Goal: Task Accomplishment & Management: Use online tool/utility

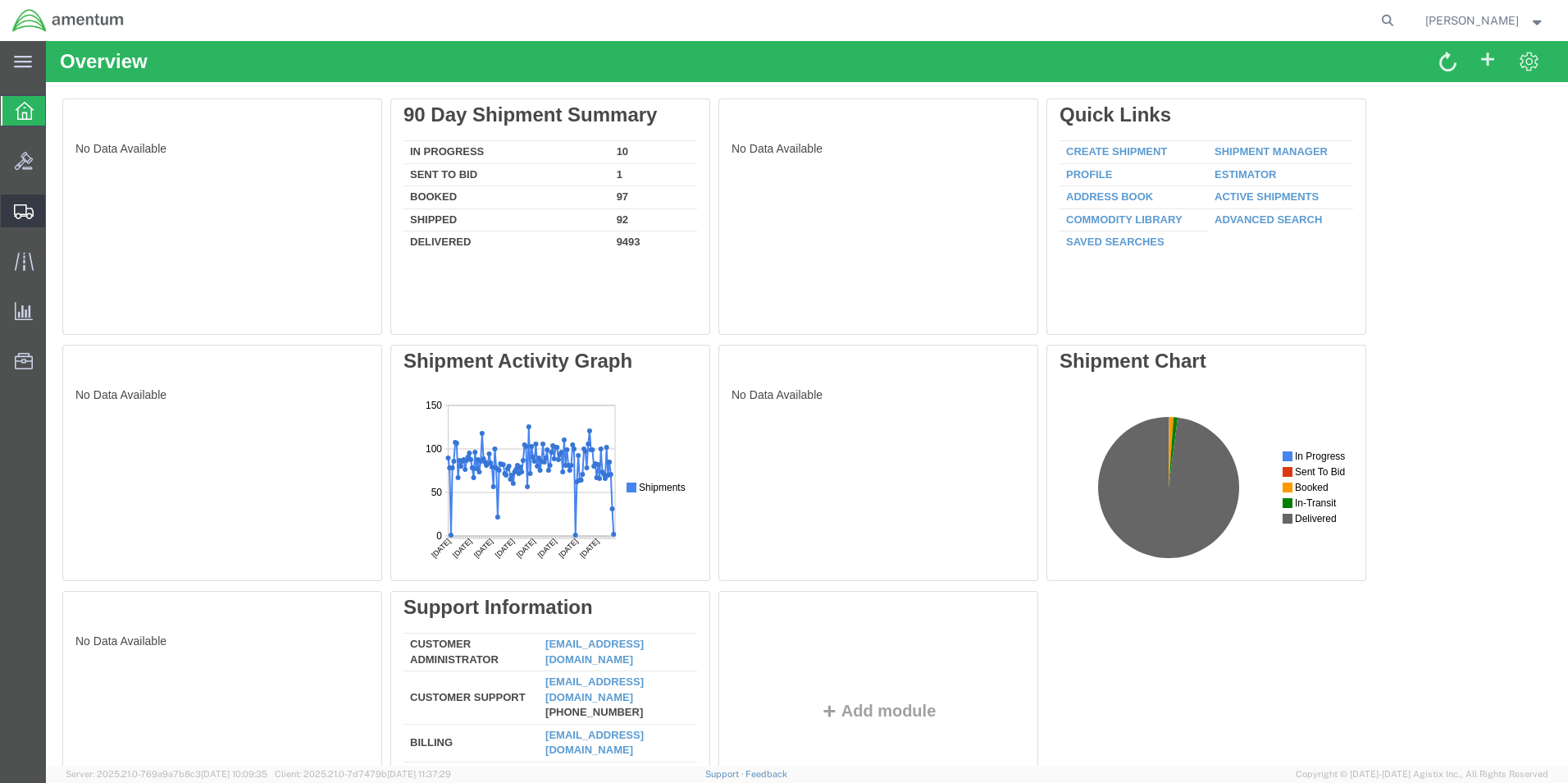
click at [0, 0] on span "Create from Template" at bounding box center [0, 0] width 0 height 0
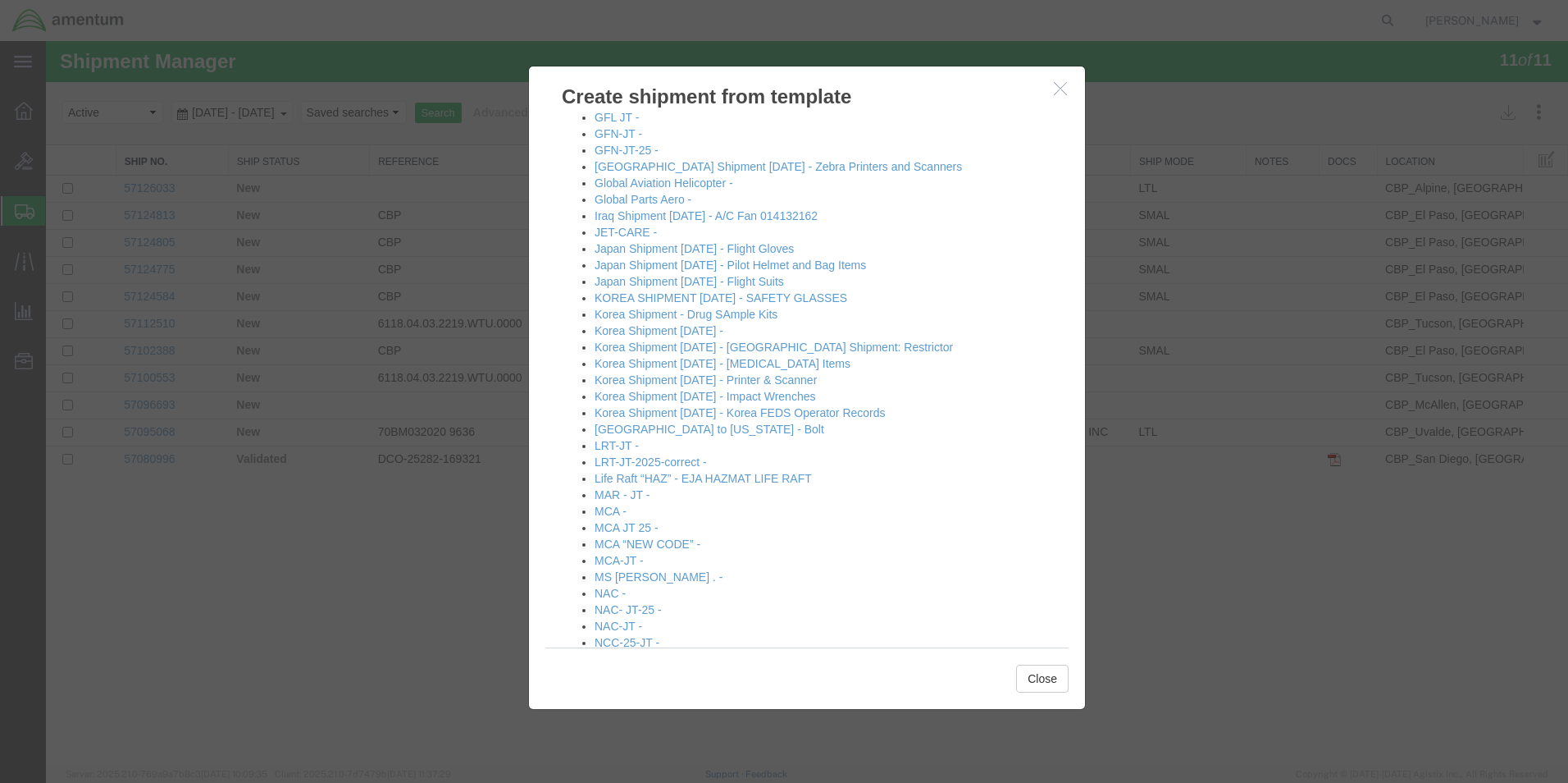
scroll to position [985, 0]
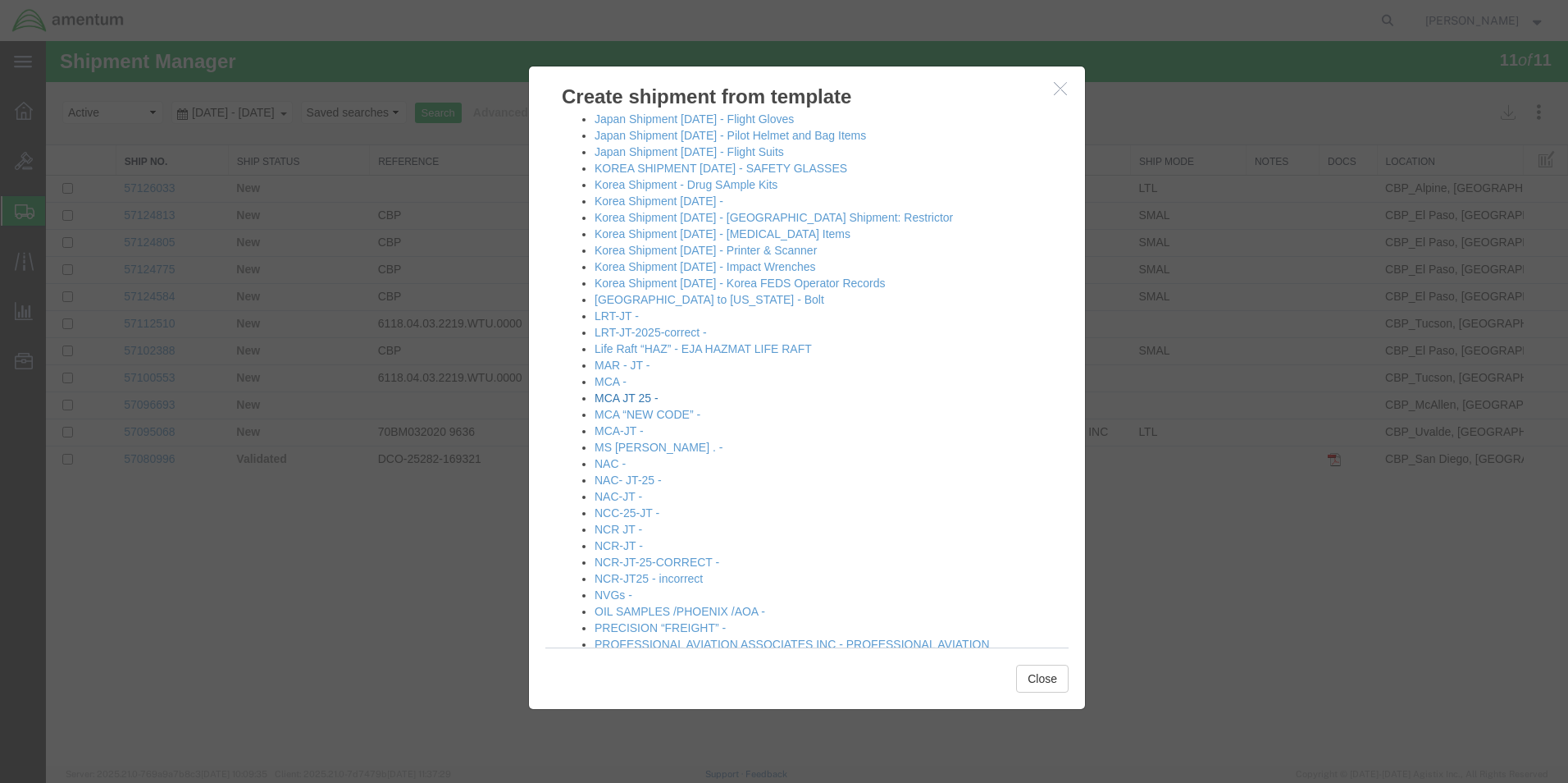
click at [625, 399] on link "MCA JT 25 -" at bounding box center [626, 398] width 64 height 13
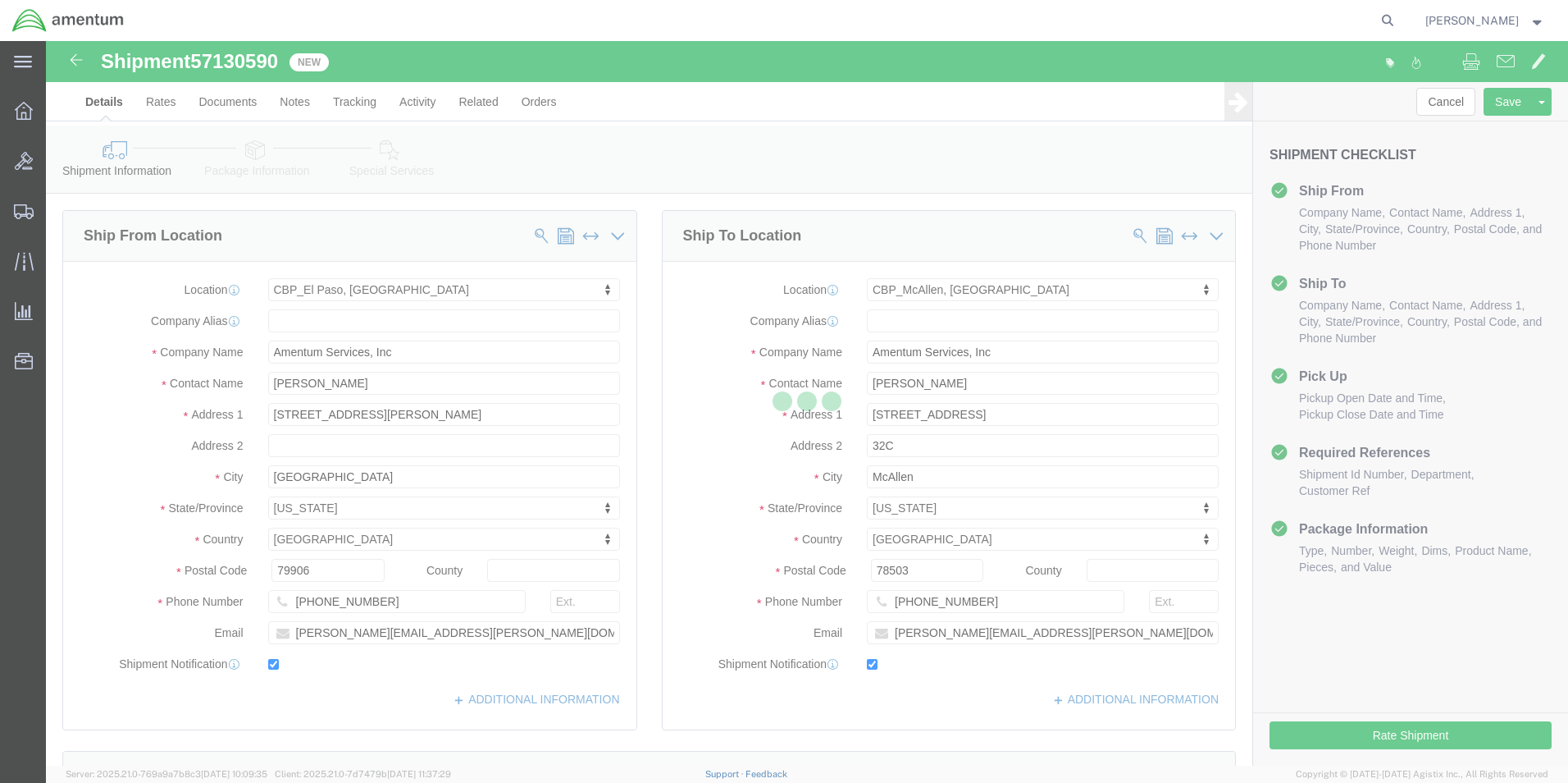
select select "49831"
select select "49941"
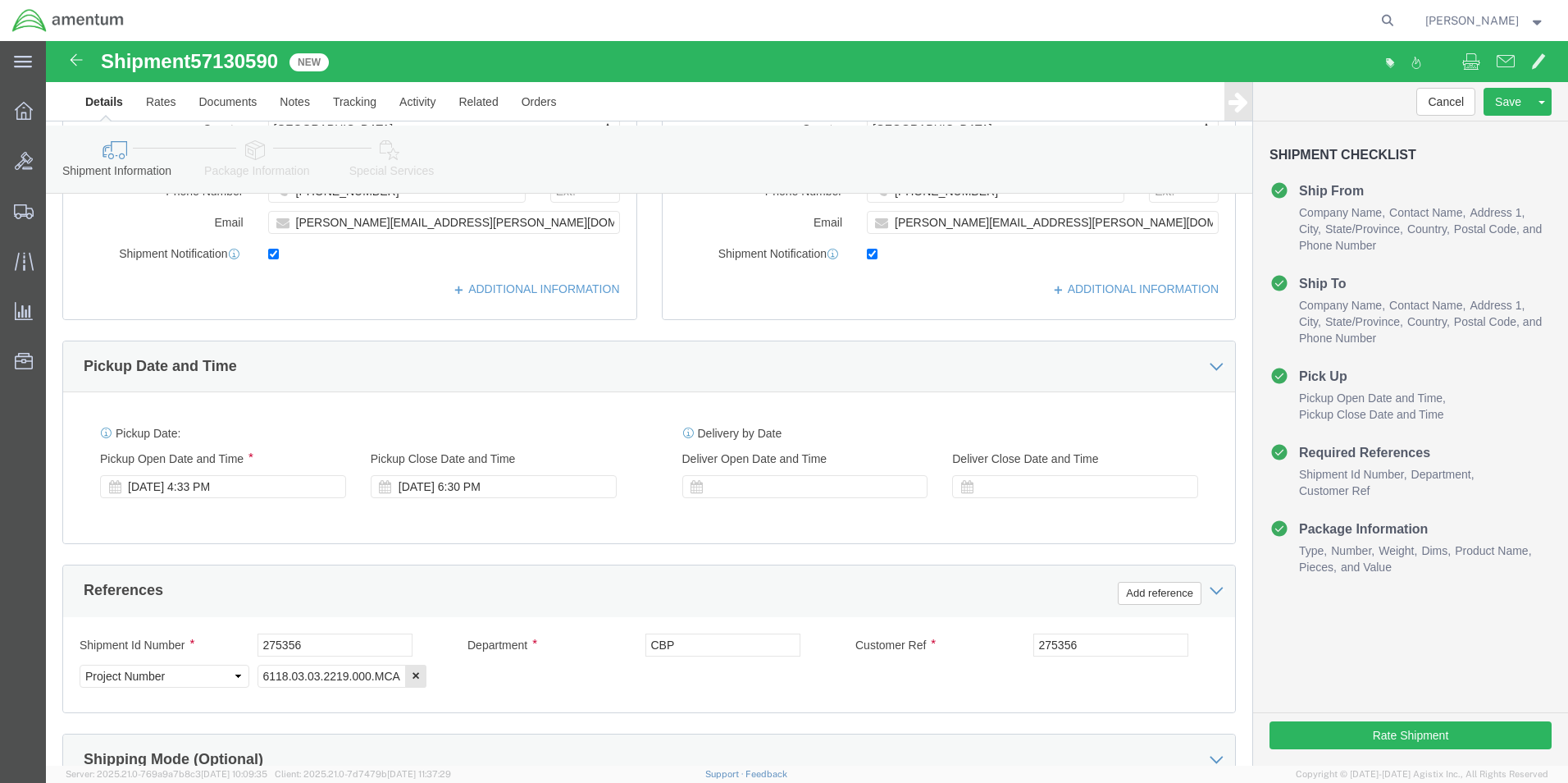
scroll to position [575, 0]
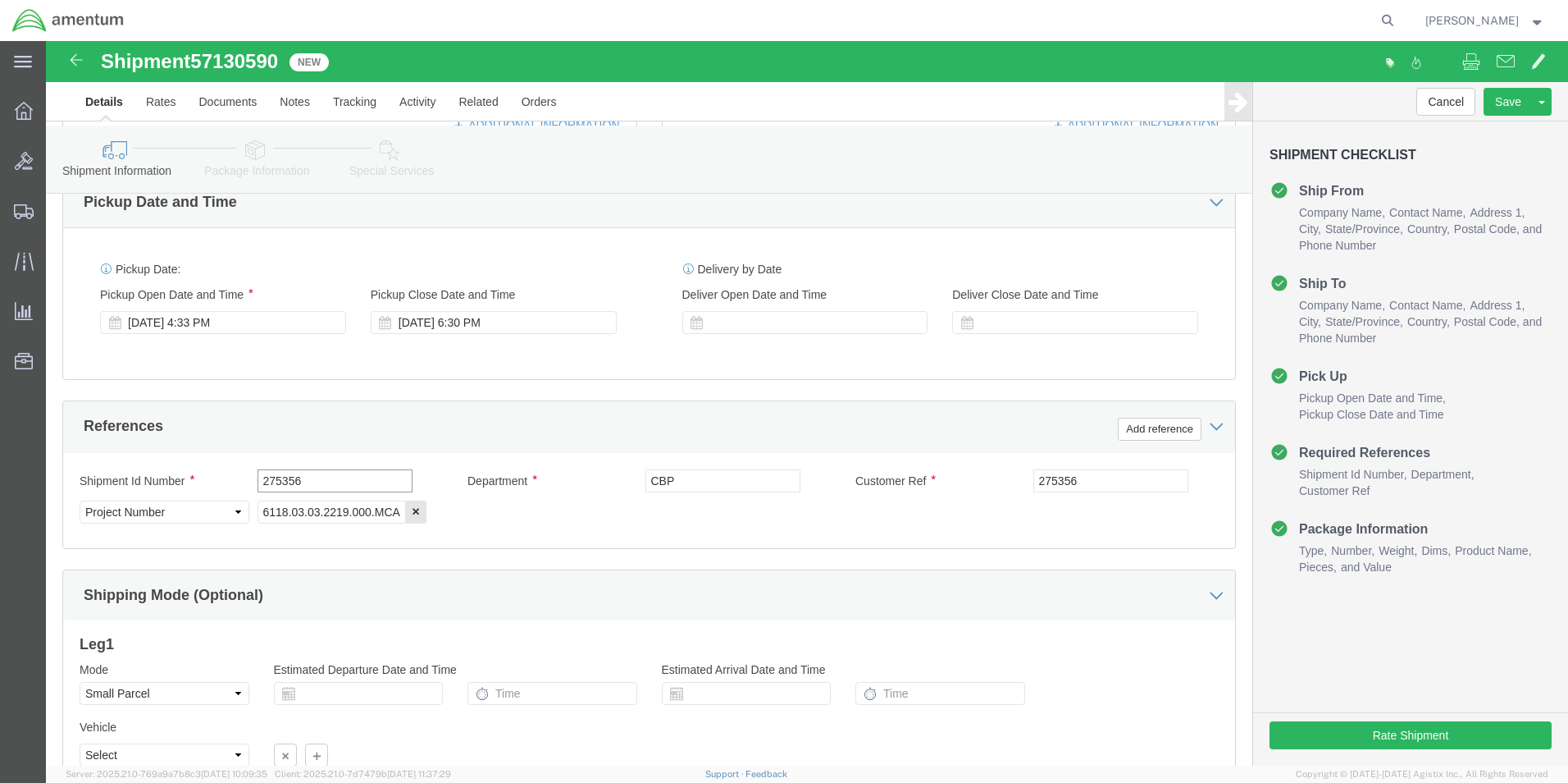
drag, startPoint x: 302, startPoint y: 442, endPoint x: 199, endPoint y: 448, distance: 103.2
click div "Shipment Id Number 275356"
type input "511-011402"
drag, startPoint x: 1059, startPoint y: 433, endPoint x: 939, endPoint y: 445, distance: 120.6
click div "Customer Ref 275356"
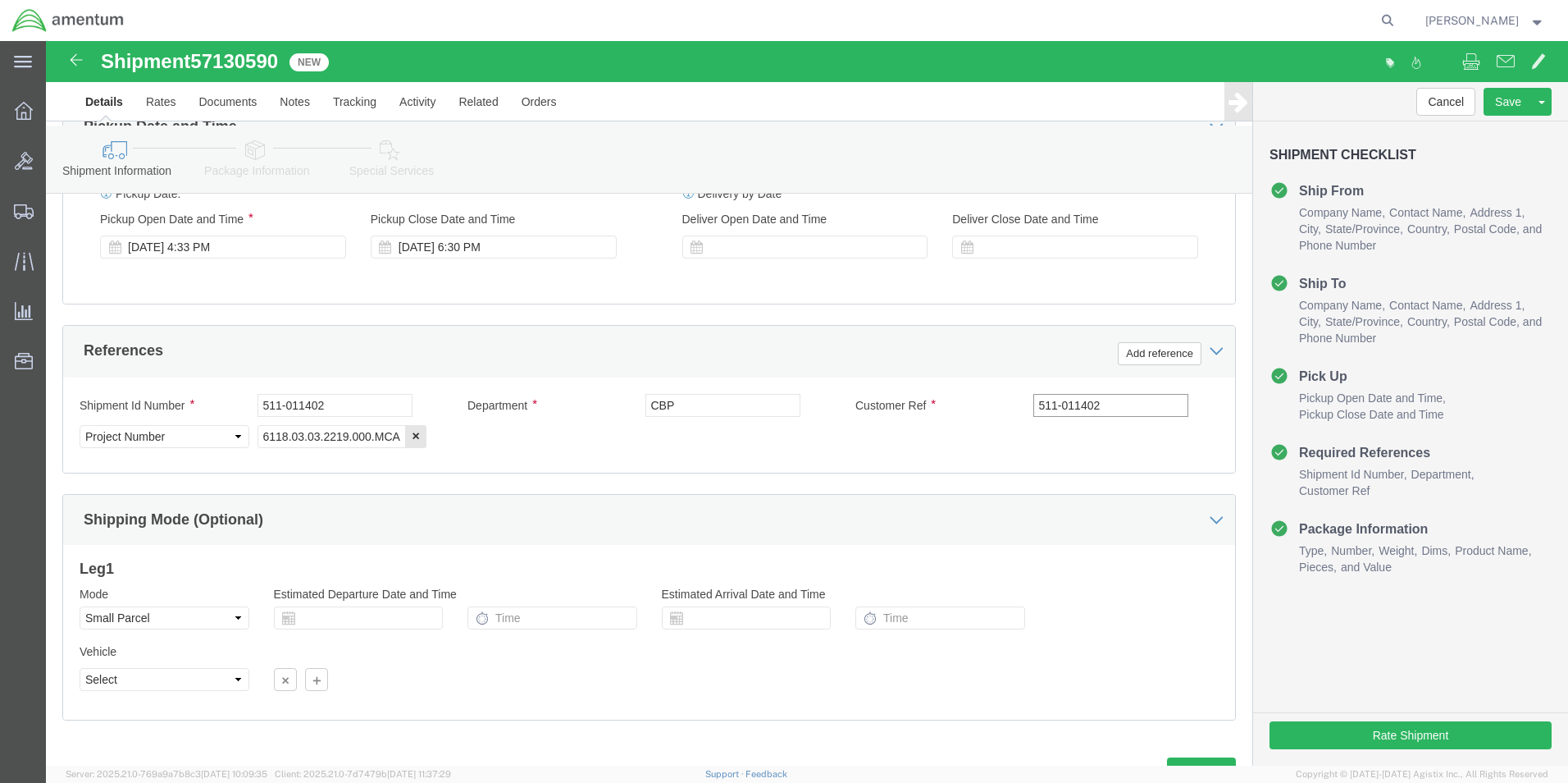
scroll to position [719, 0]
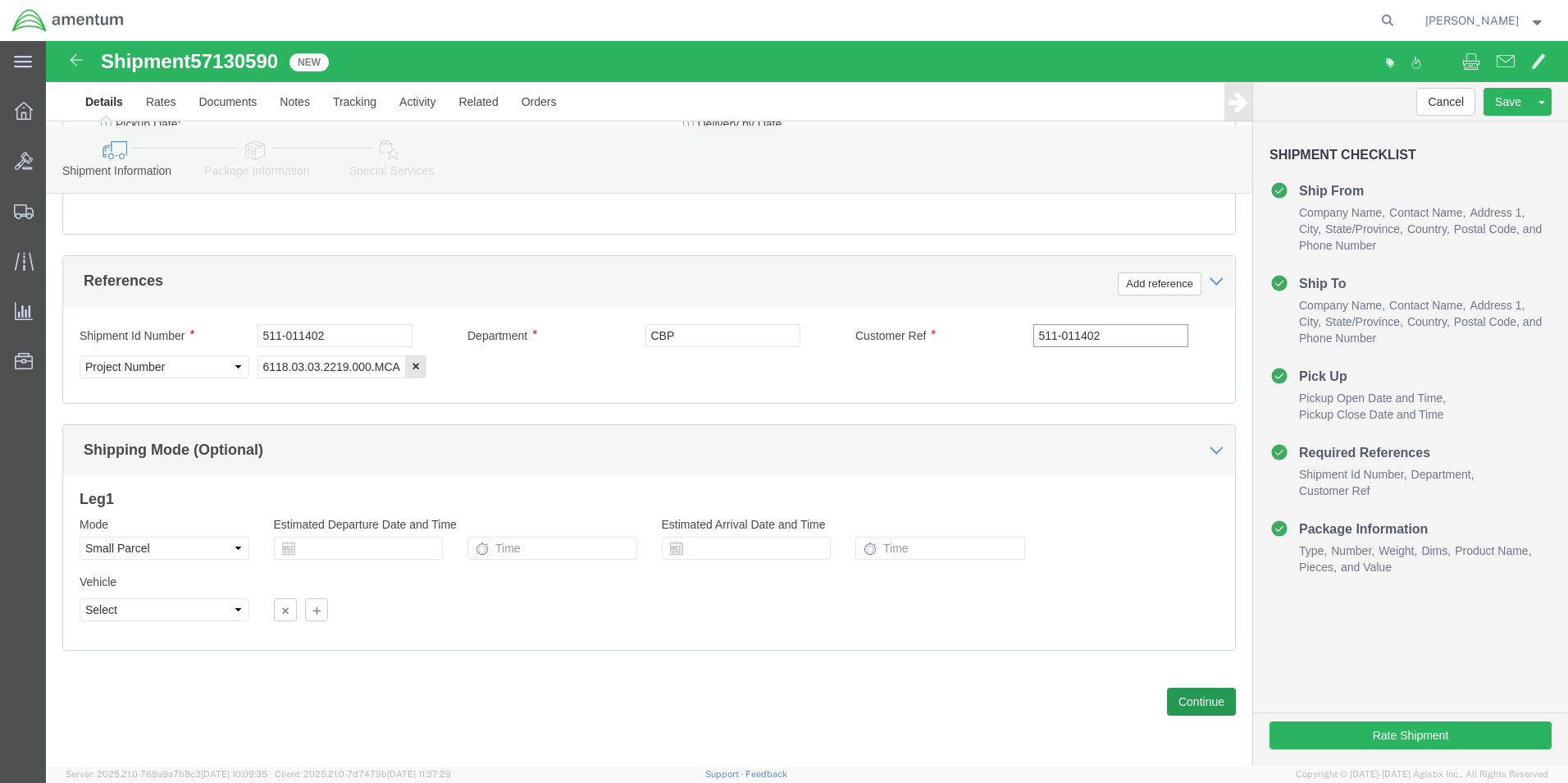
type input "511-011402"
click button "Continue"
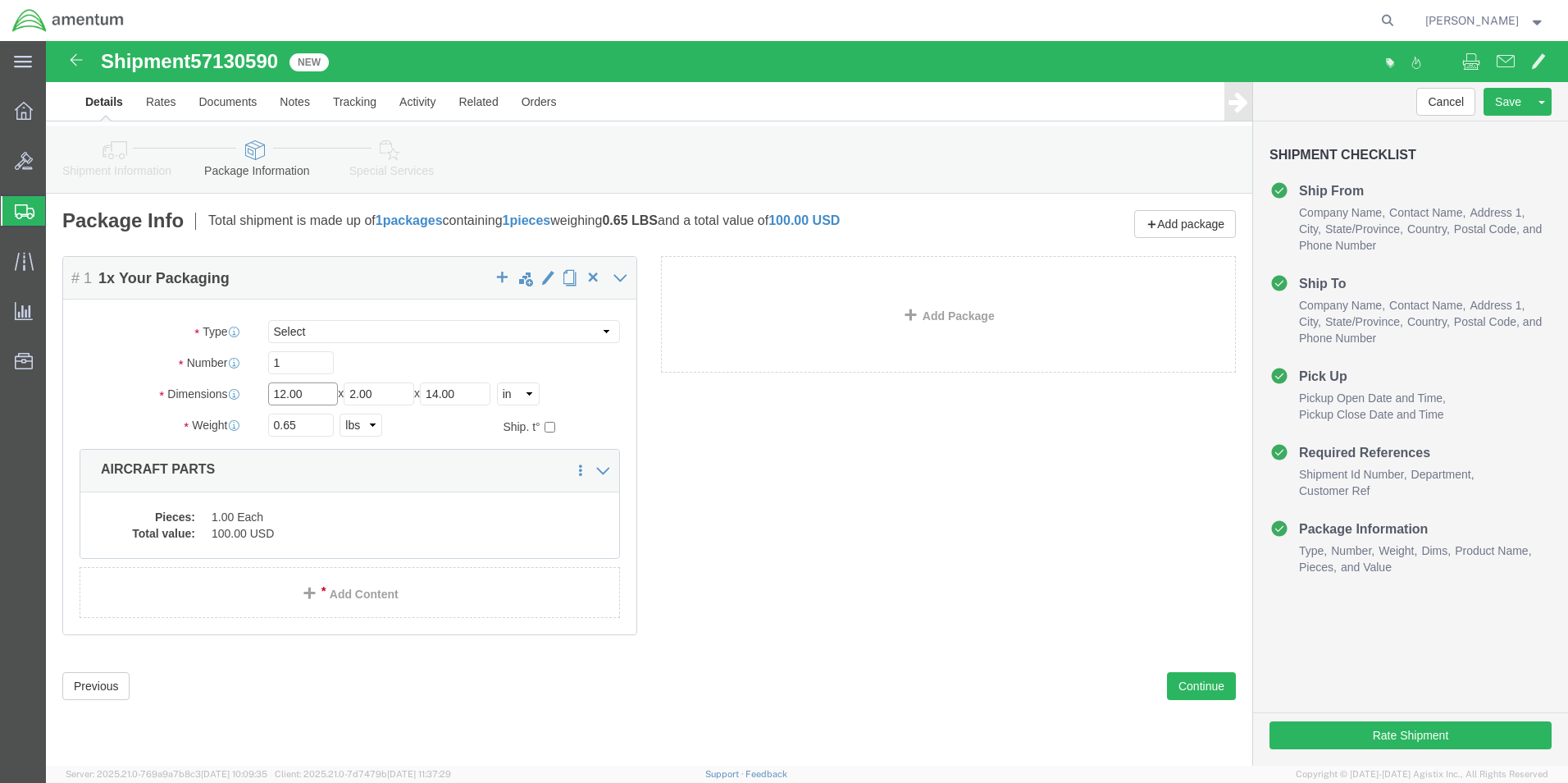
drag, startPoint x: 267, startPoint y: 356, endPoint x: 208, endPoint y: 359, distance: 59.1
click div "Dimensions Length 12.00 x Width 2.00 x Height 14.00 Select cm ft in"
type input "30"
type input "27"
type input "7"
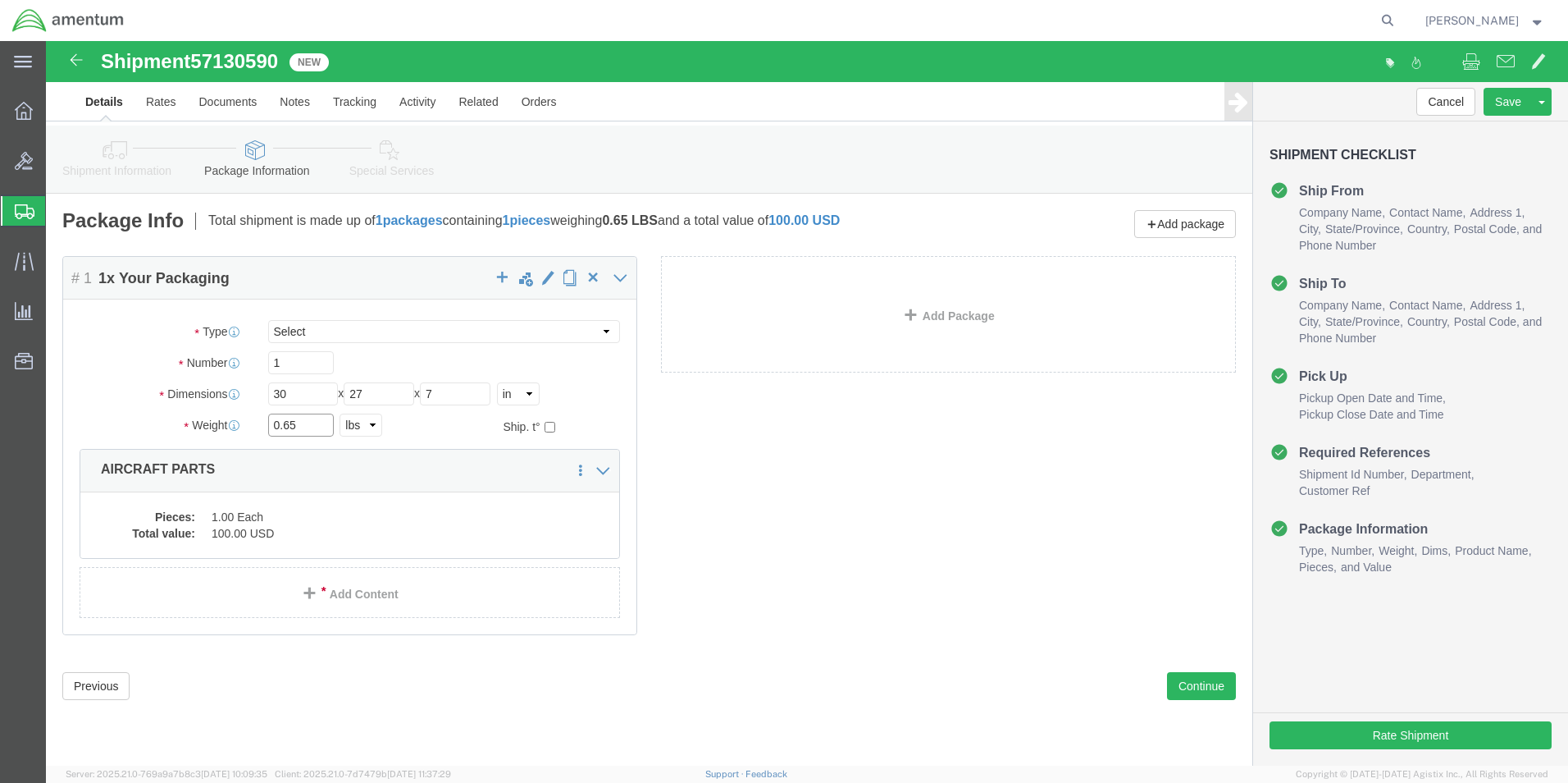
drag, startPoint x: 264, startPoint y: 383, endPoint x: 84, endPoint y: 372, distance: 180.3
click div "Weight 0.65 Select kgs lbs Ship. t°"
type input "22.05"
click dd "1.00 Each"
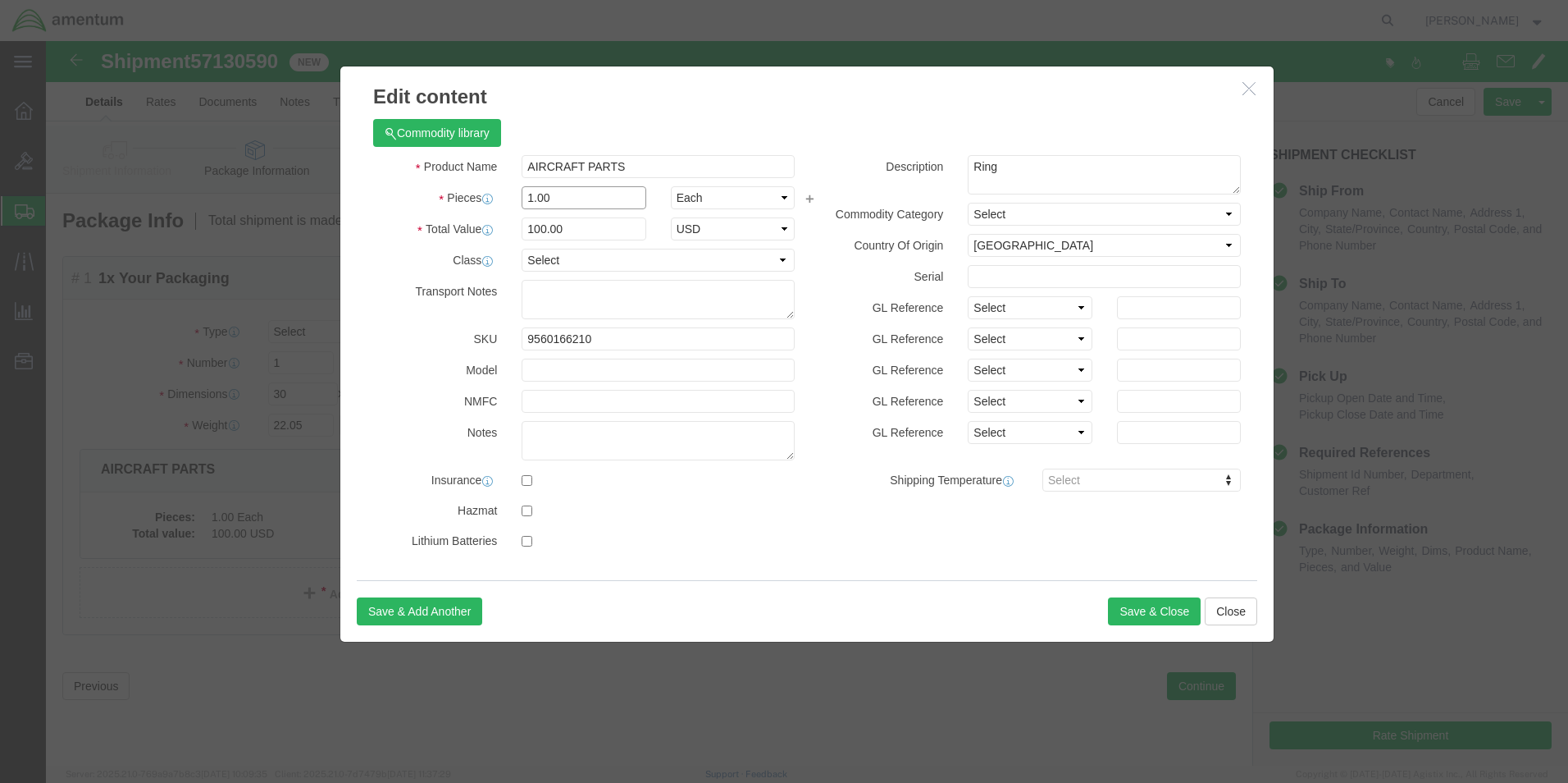
drag, startPoint x: 528, startPoint y: 161, endPoint x: 444, endPoint y: 171, distance: 84.6
click div "Product Name AIRCRAFT PARTS Pieces 1.00 Select Bag Barrels 100Board Feet Bottle…"
type input "4"
click div "Commodity library"
drag, startPoint x: 521, startPoint y: 193, endPoint x: 451, endPoint y: 182, distance: 70.9
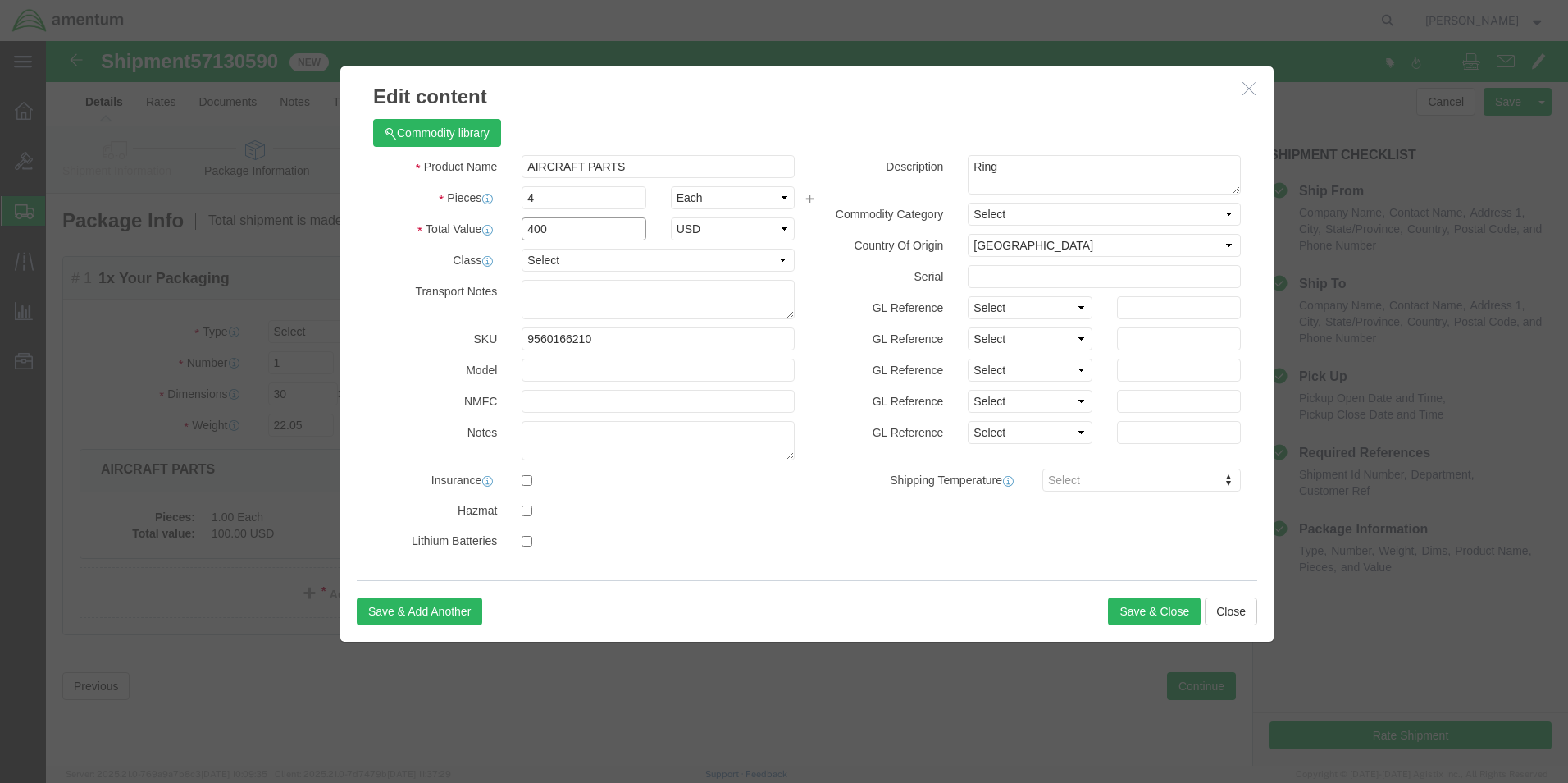
click div "Total Value 400 Select ADP AED AFN ALL AMD AOA ARS ATS AUD AWG AZN BAM BBD BDT …"
type input "750"
drag, startPoint x: 971, startPoint y: 123, endPoint x: 873, endPoint y: 135, distance: 98.7
click div "Description Ring"
type textarea "Door seals, Brushes, Filters, Gloves"
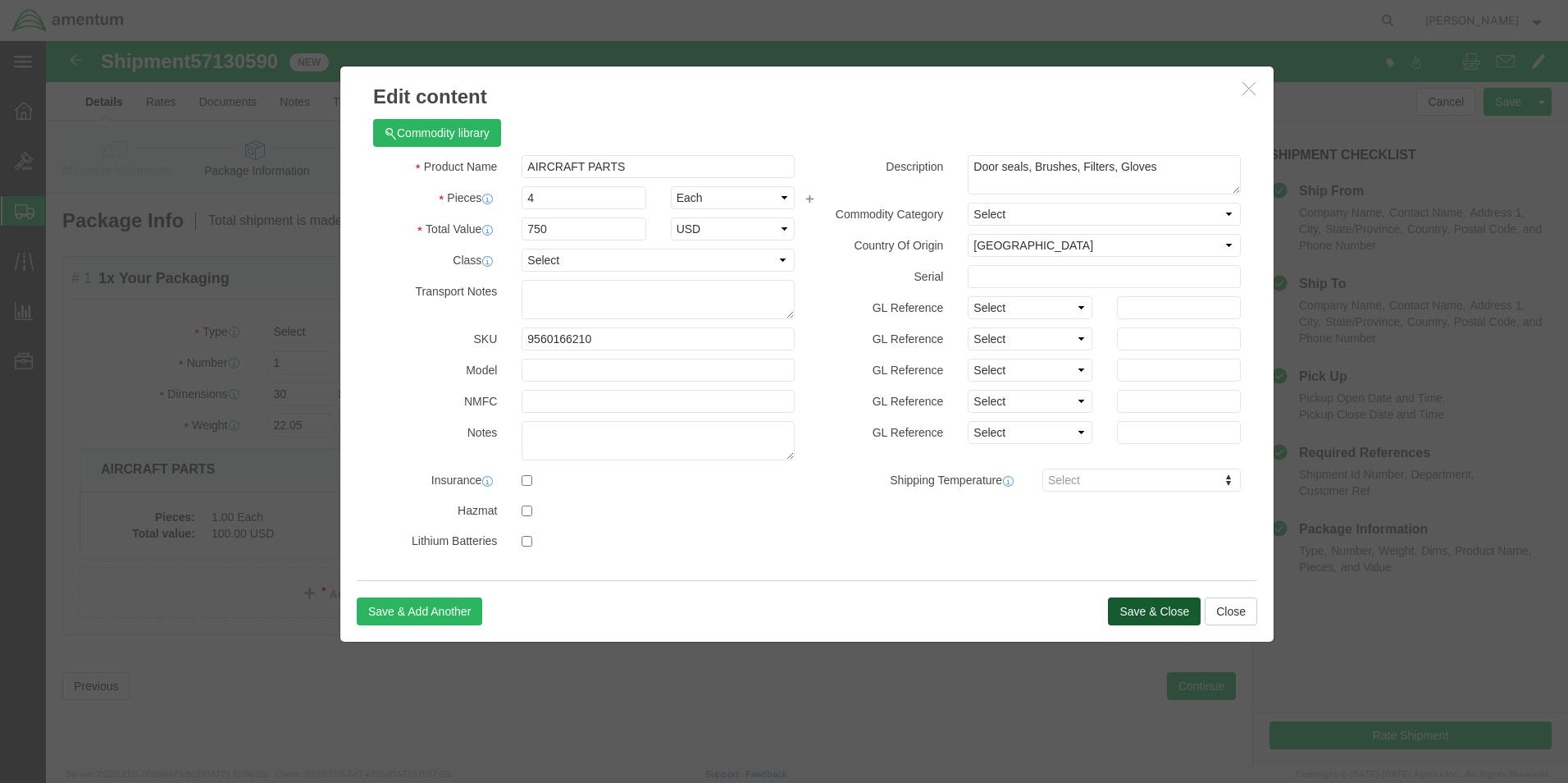
click button "Save & Close"
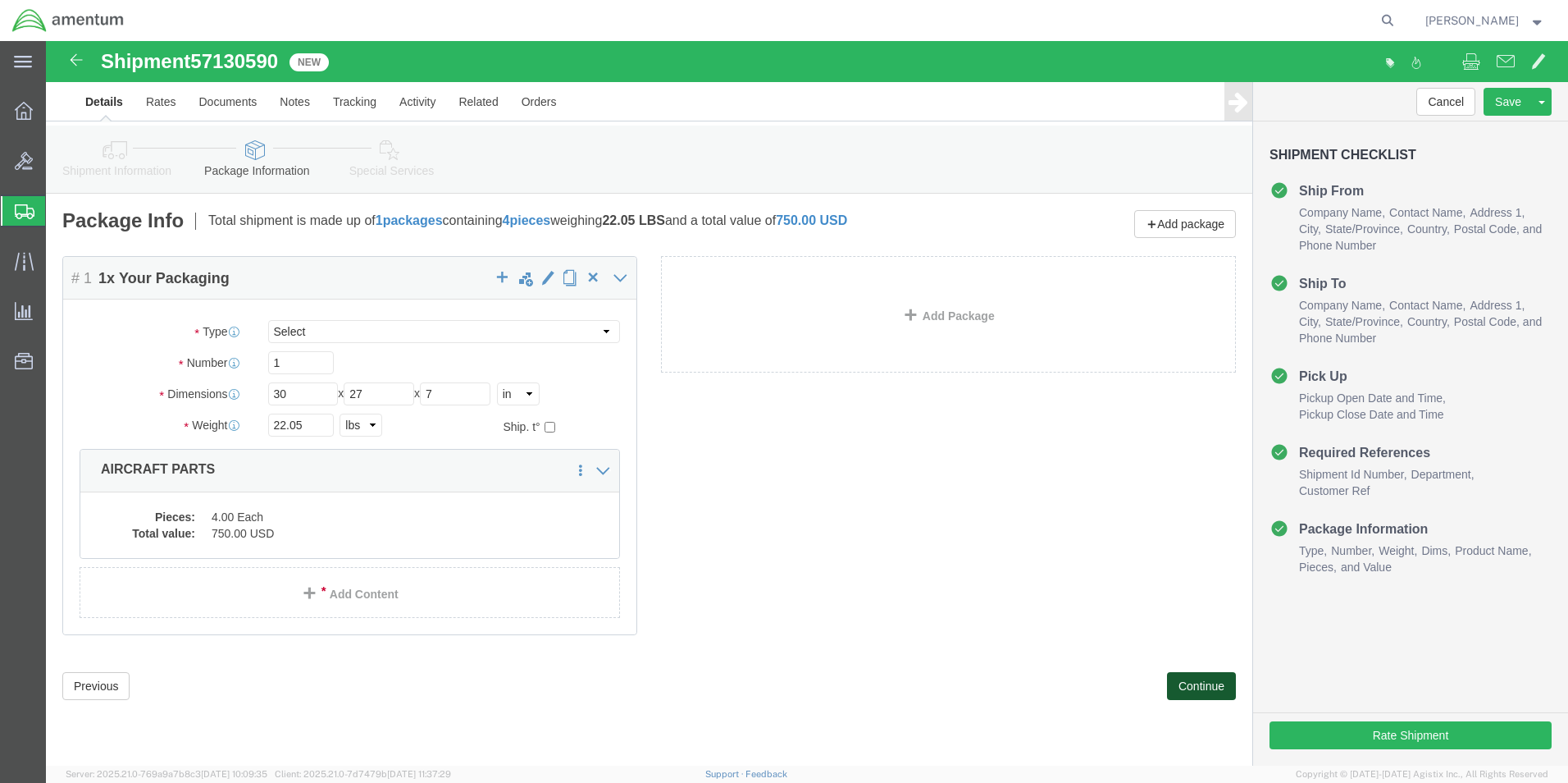
click button "Continue"
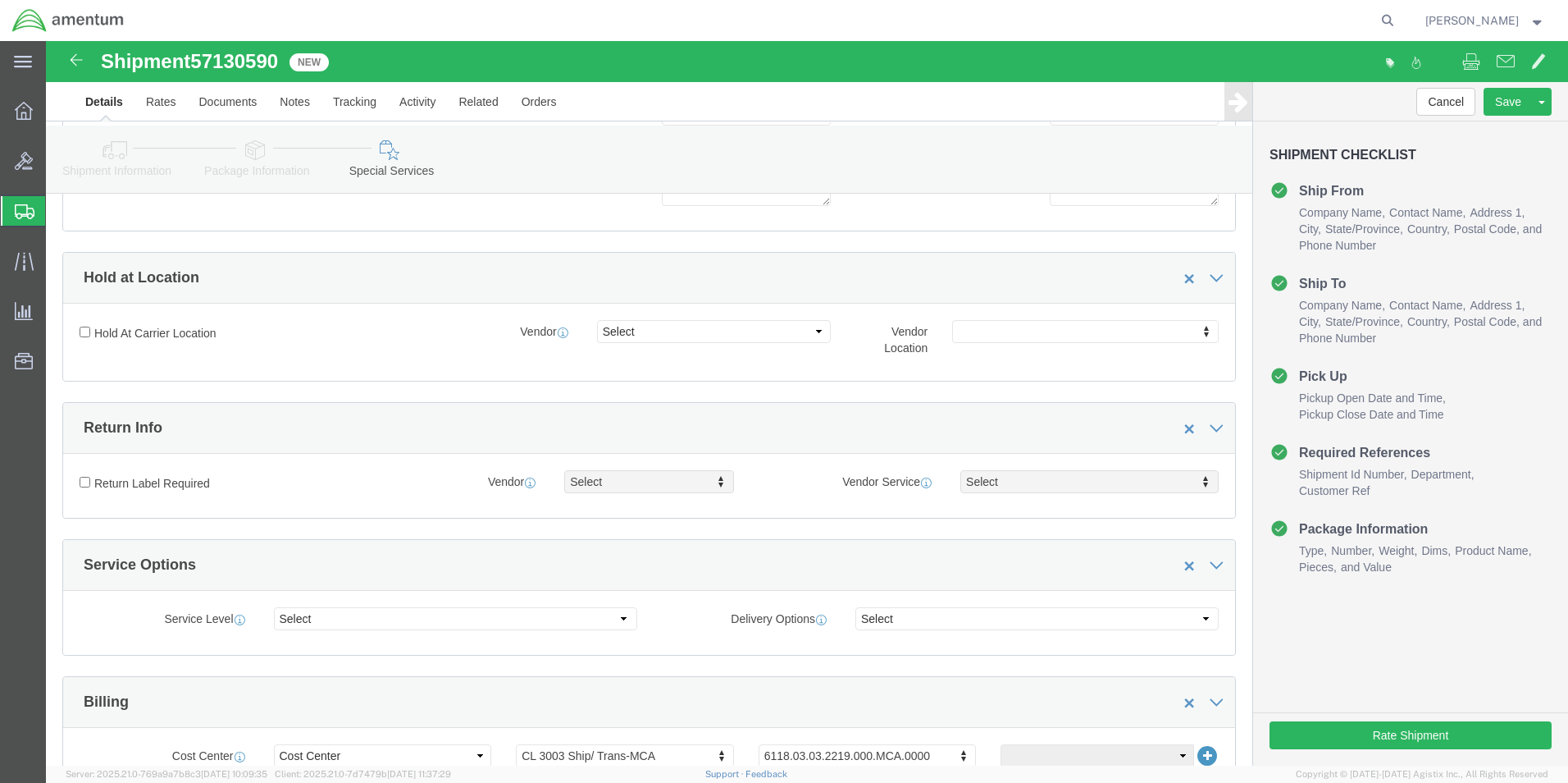
scroll to position [492, 0]
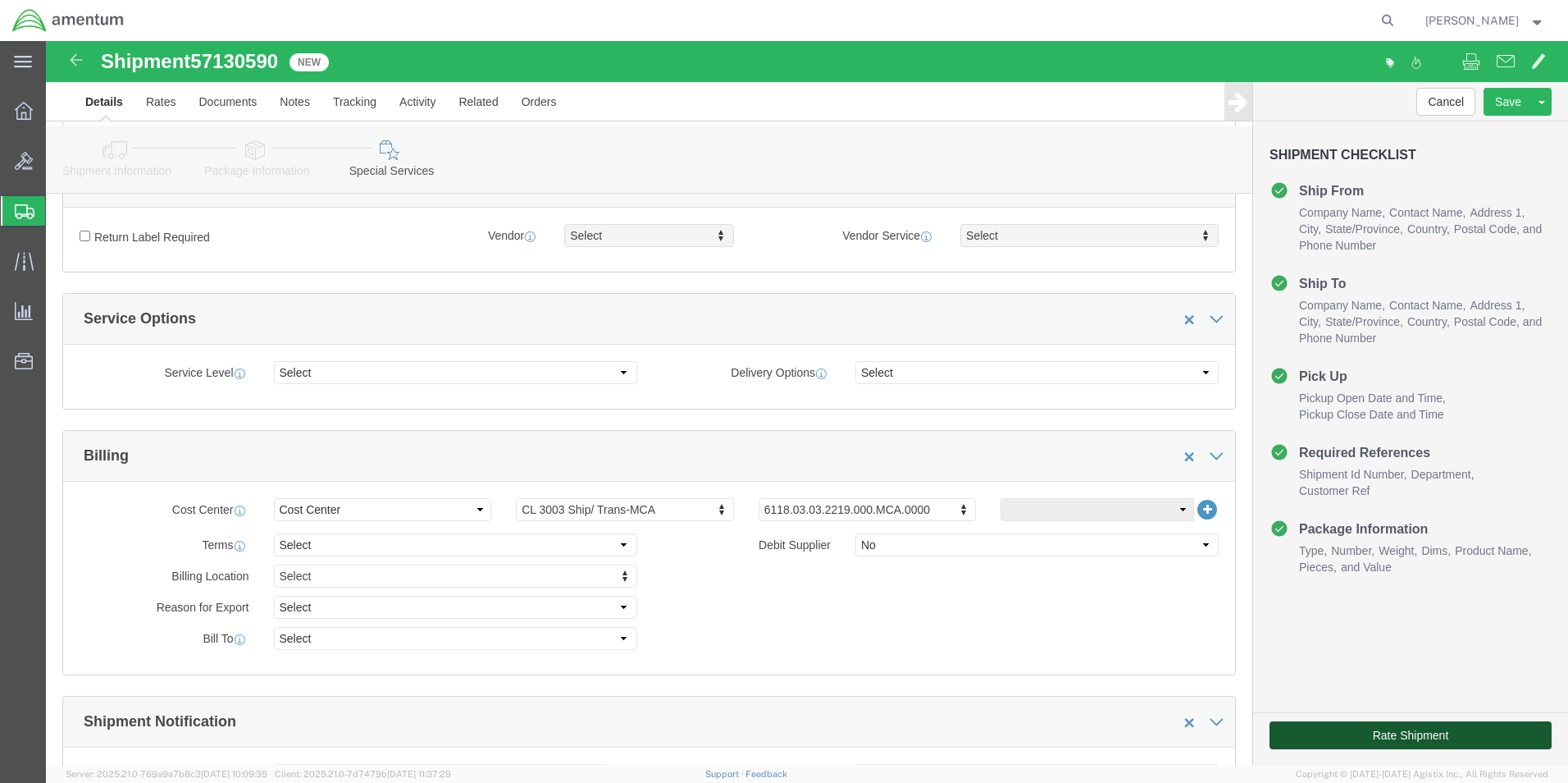
click button "Rate Shipment"
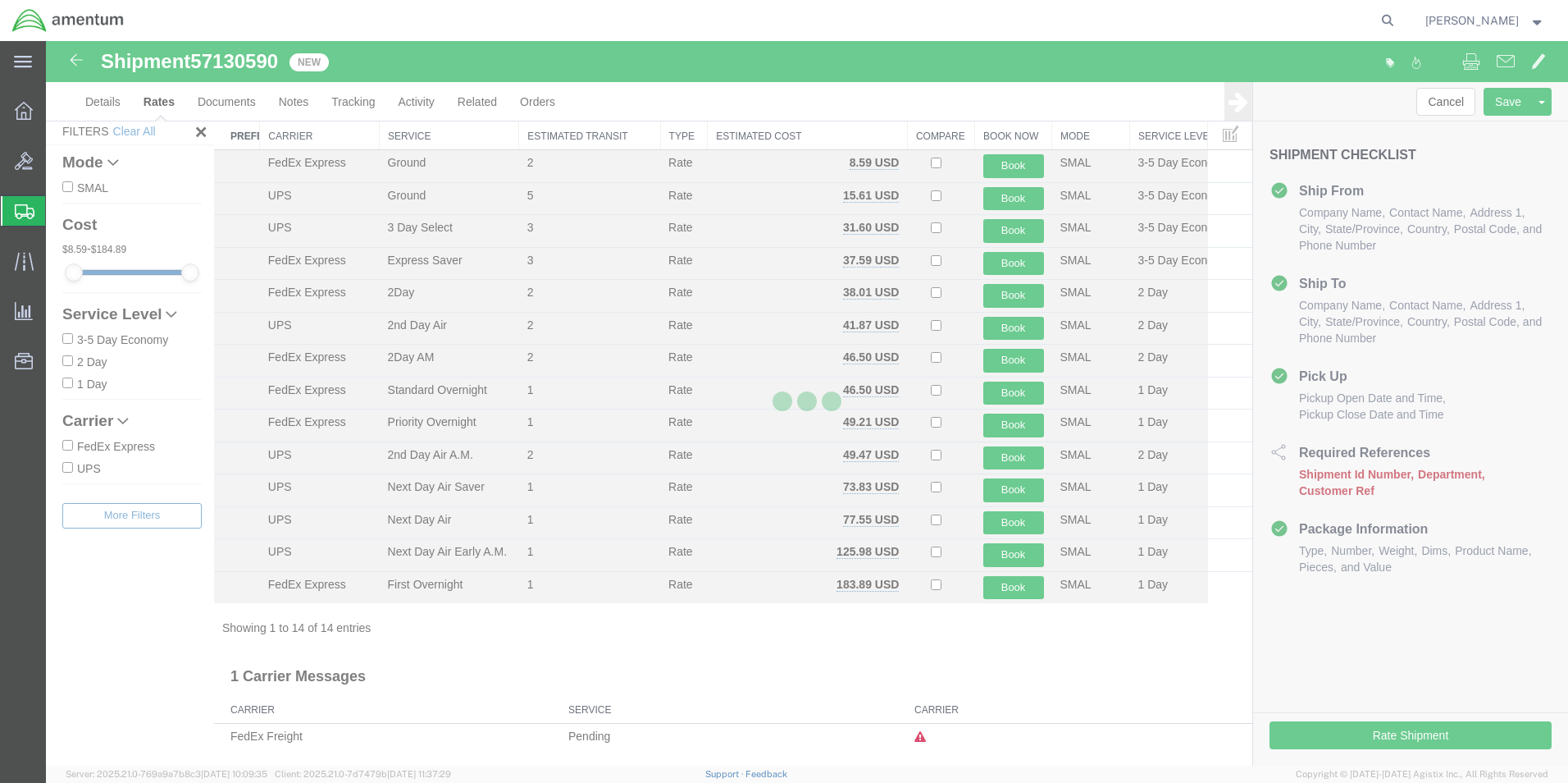
scroll to position [39, 0]
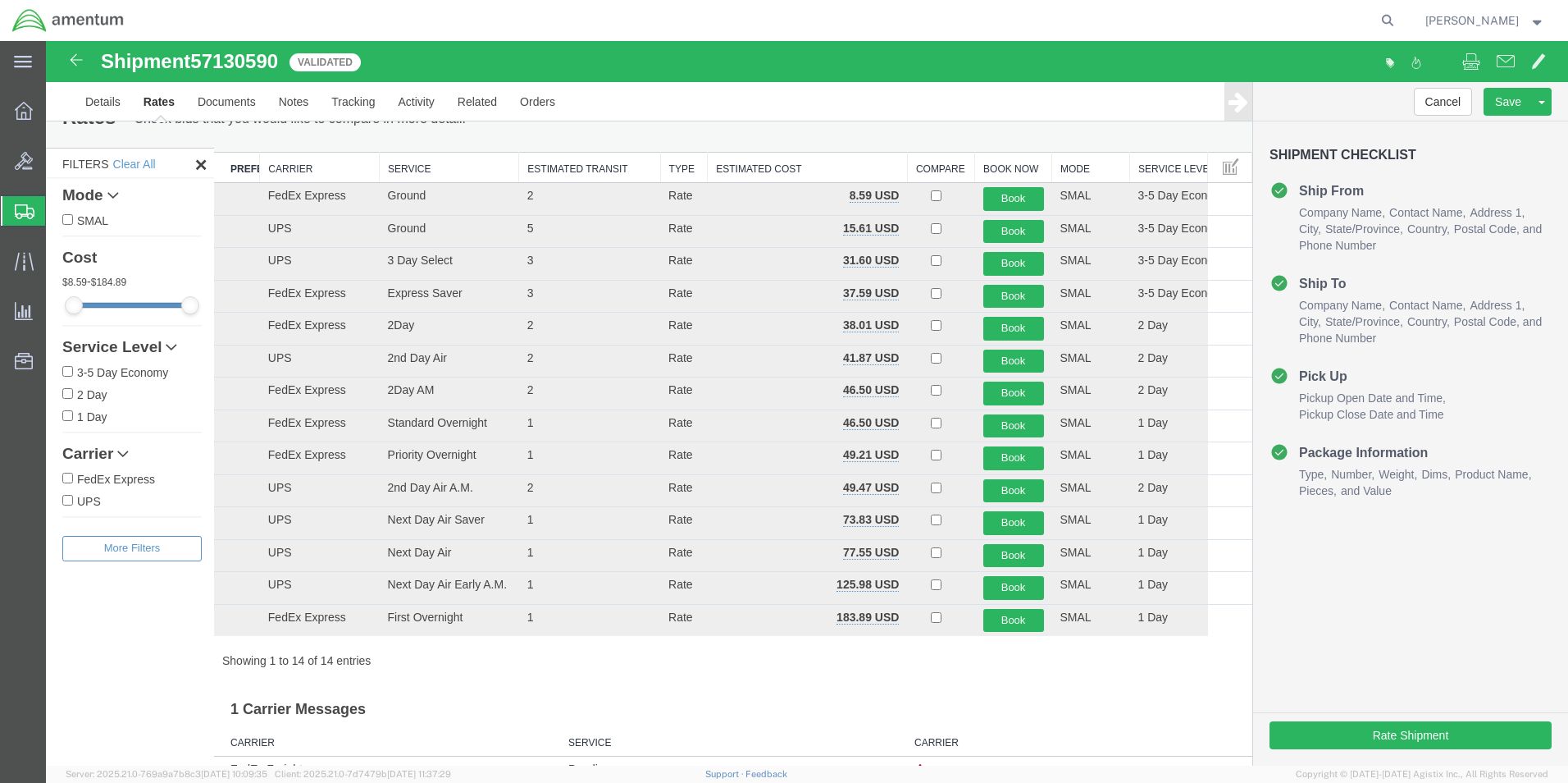
click at [287, 174] on th "Carrier" at bounding box center [319, 167] width 120 height 30
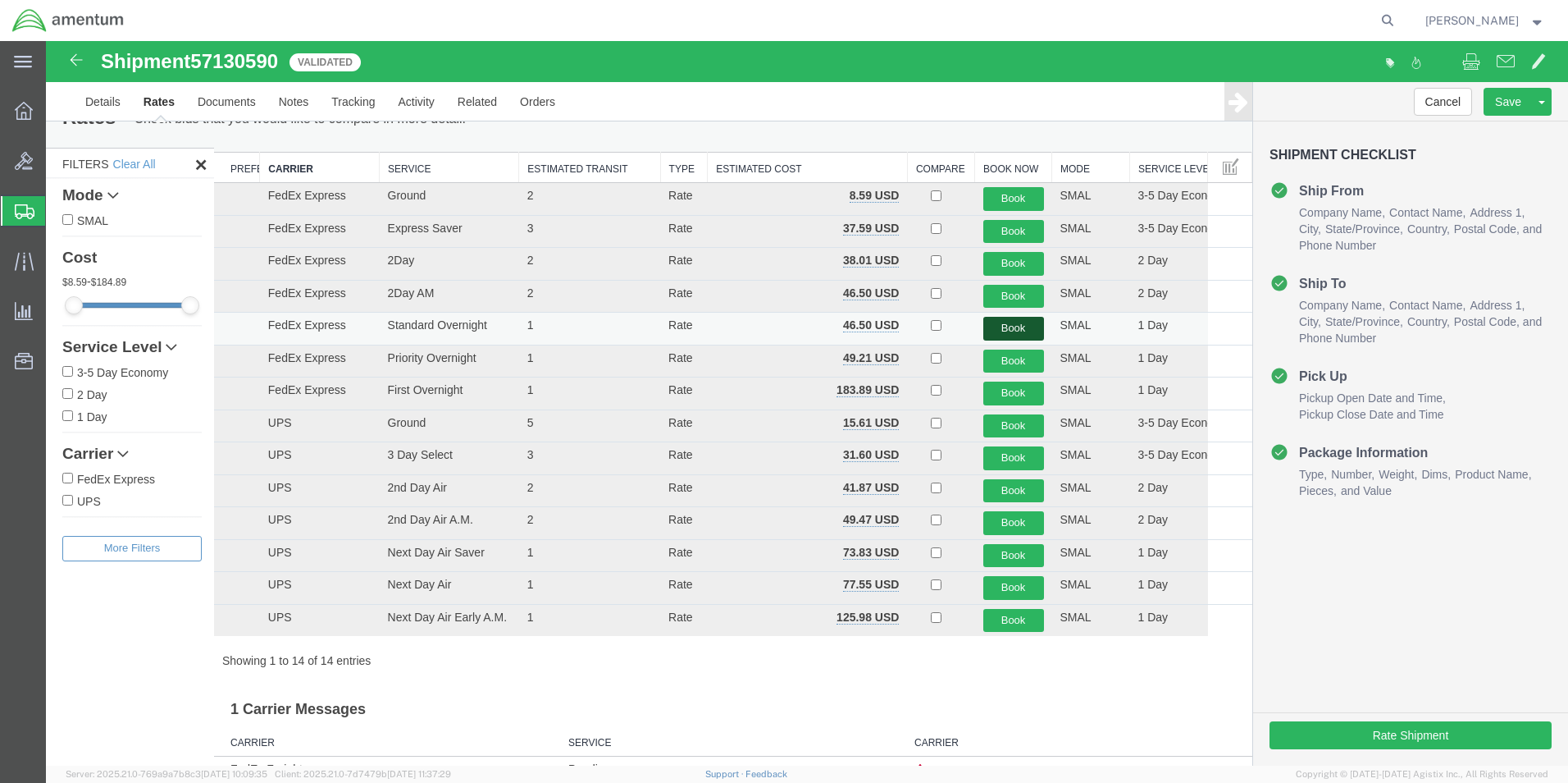
click at [1004, 324] on button "Book" at bounding box center [1014, 329] width 61 height 23
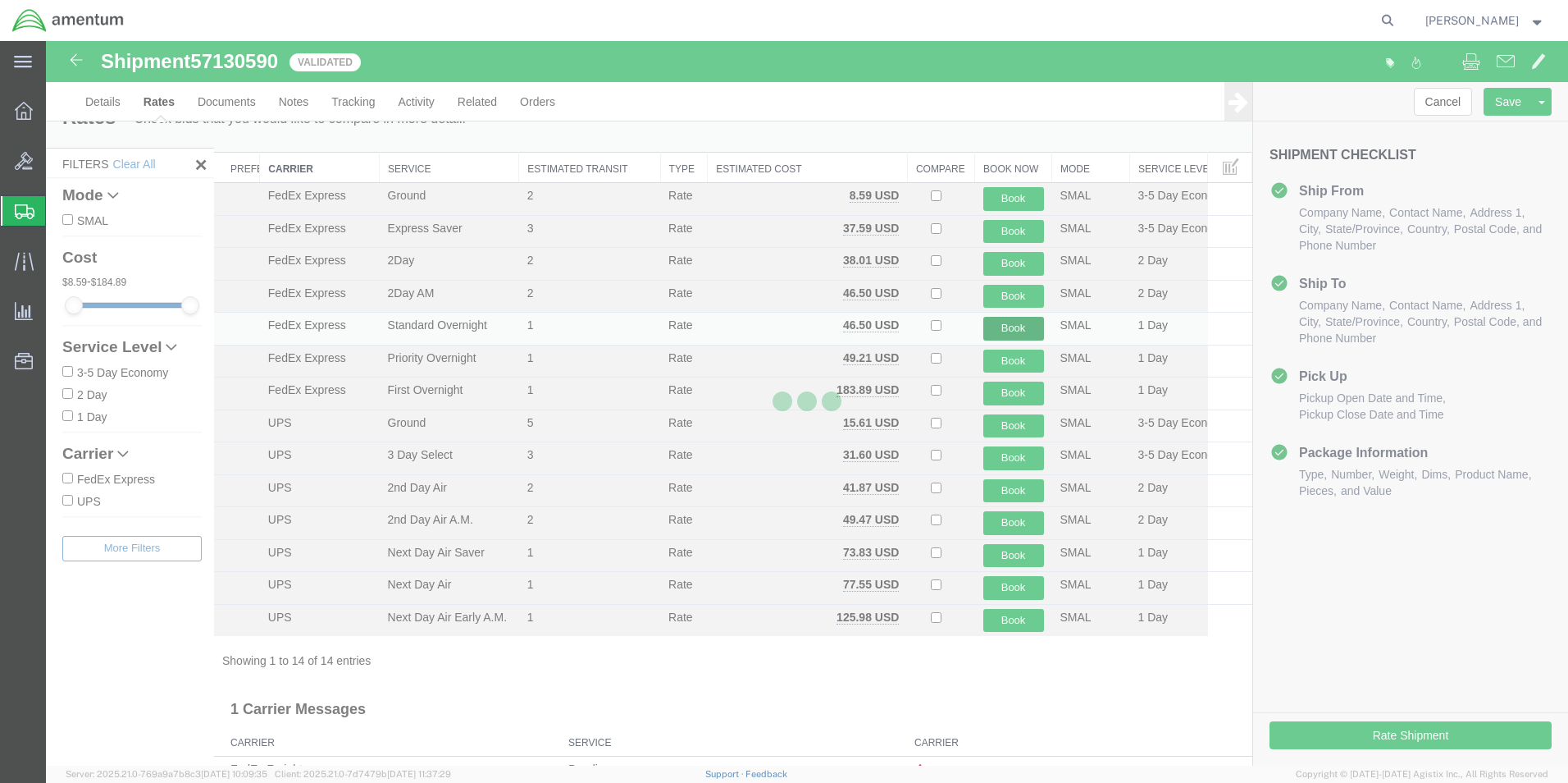
scroll to position [0, 0]
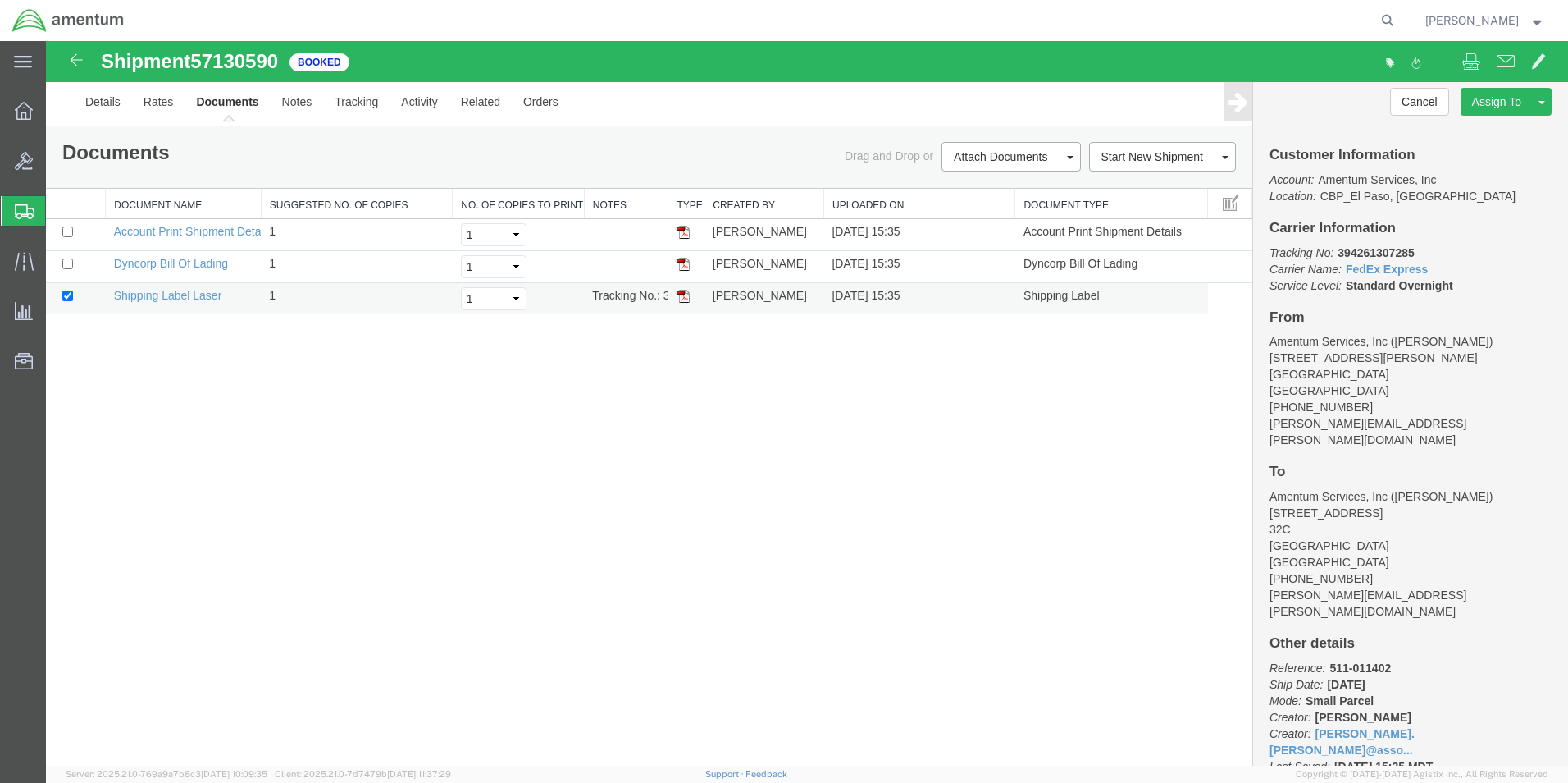
click at [678, 297] on img at bounding box center [683, 296] width 13 height 13
click at [0, 0] on span "Create from Template" at bounding box center [0, 0] width 0 height 0
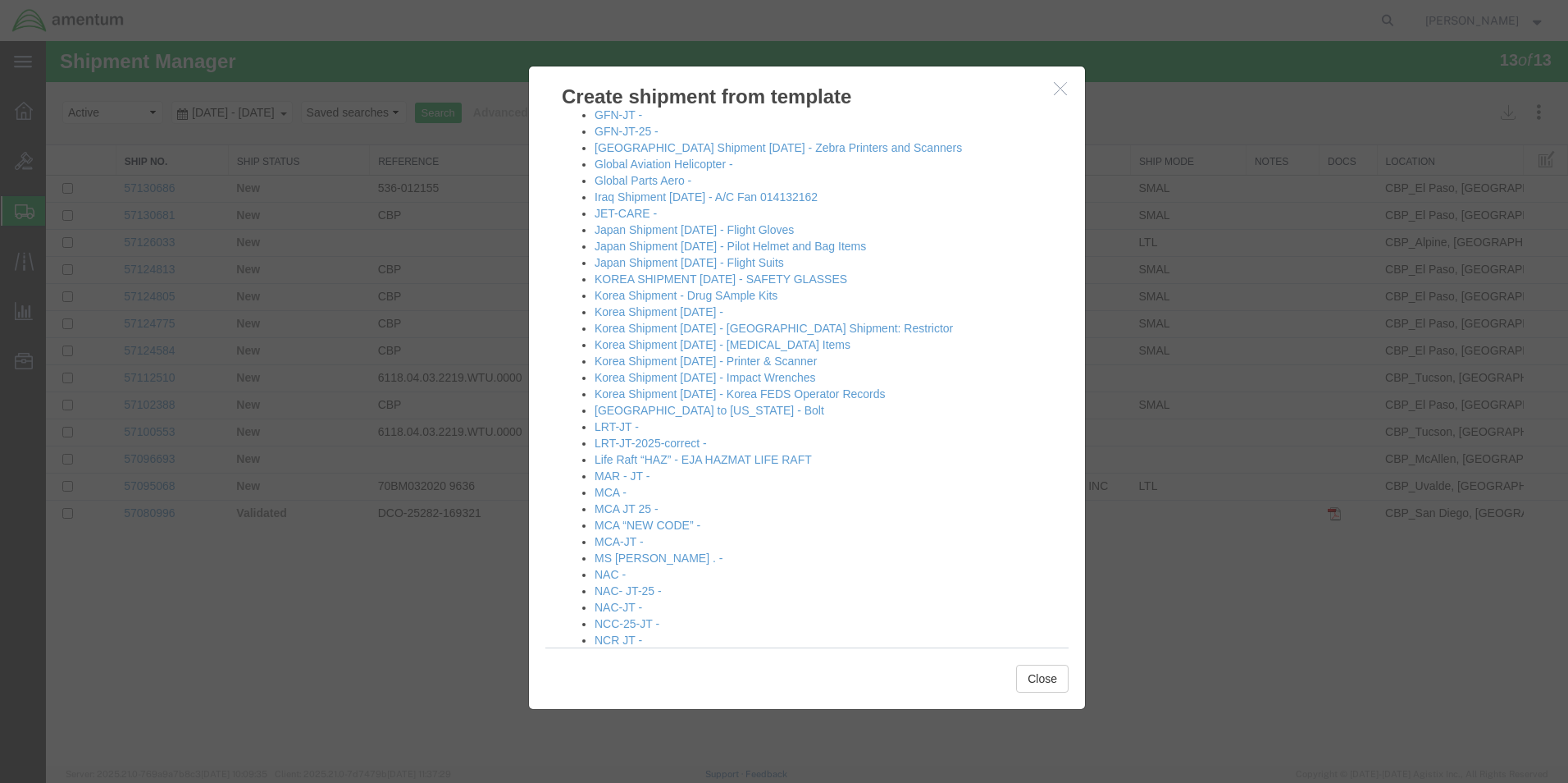
scroll to position [985, 0]
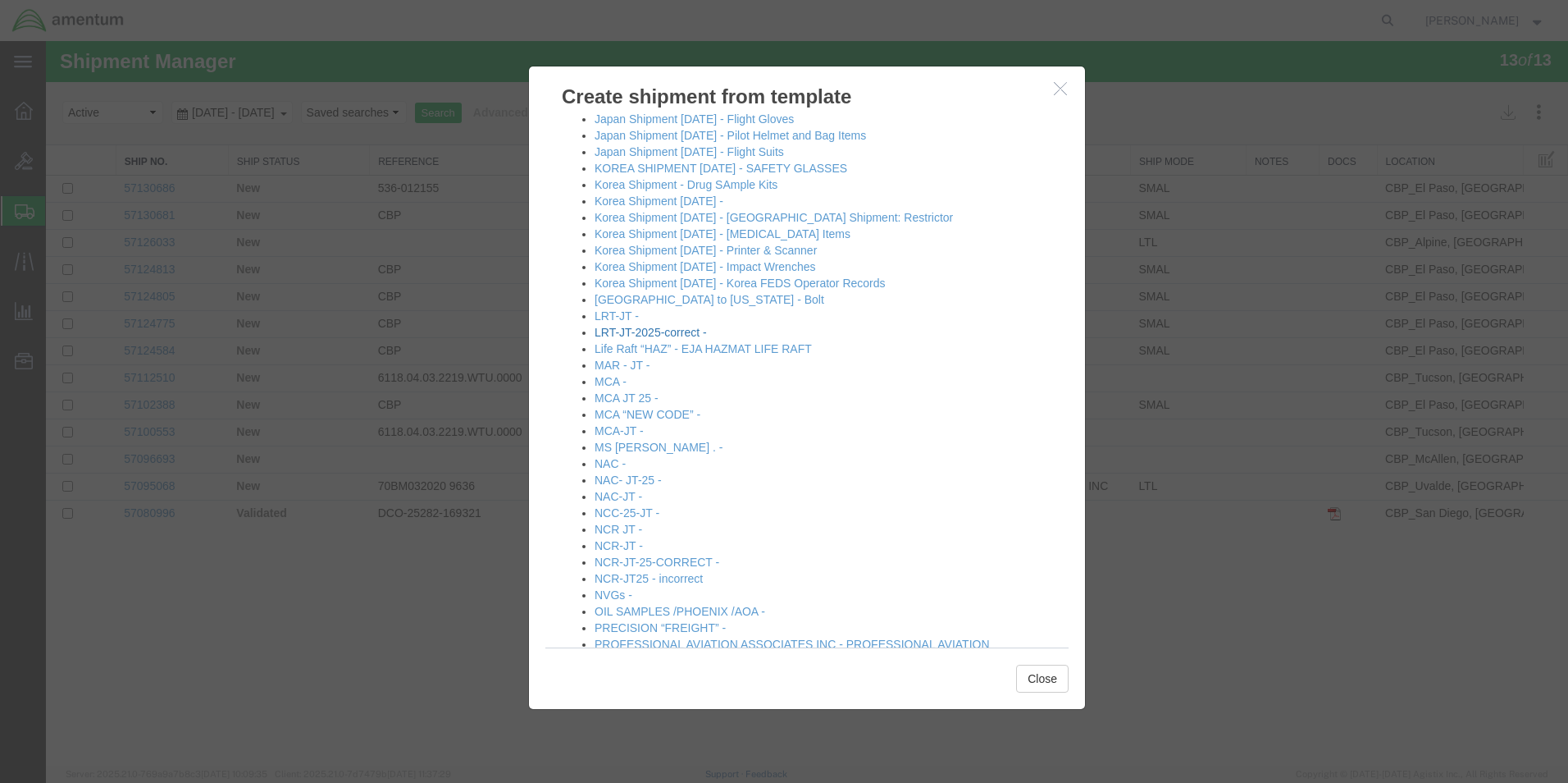
click at [648, 329] on link "LRT-JT-2025-correct -" at bounding box center [651, 332] width 112 height 13
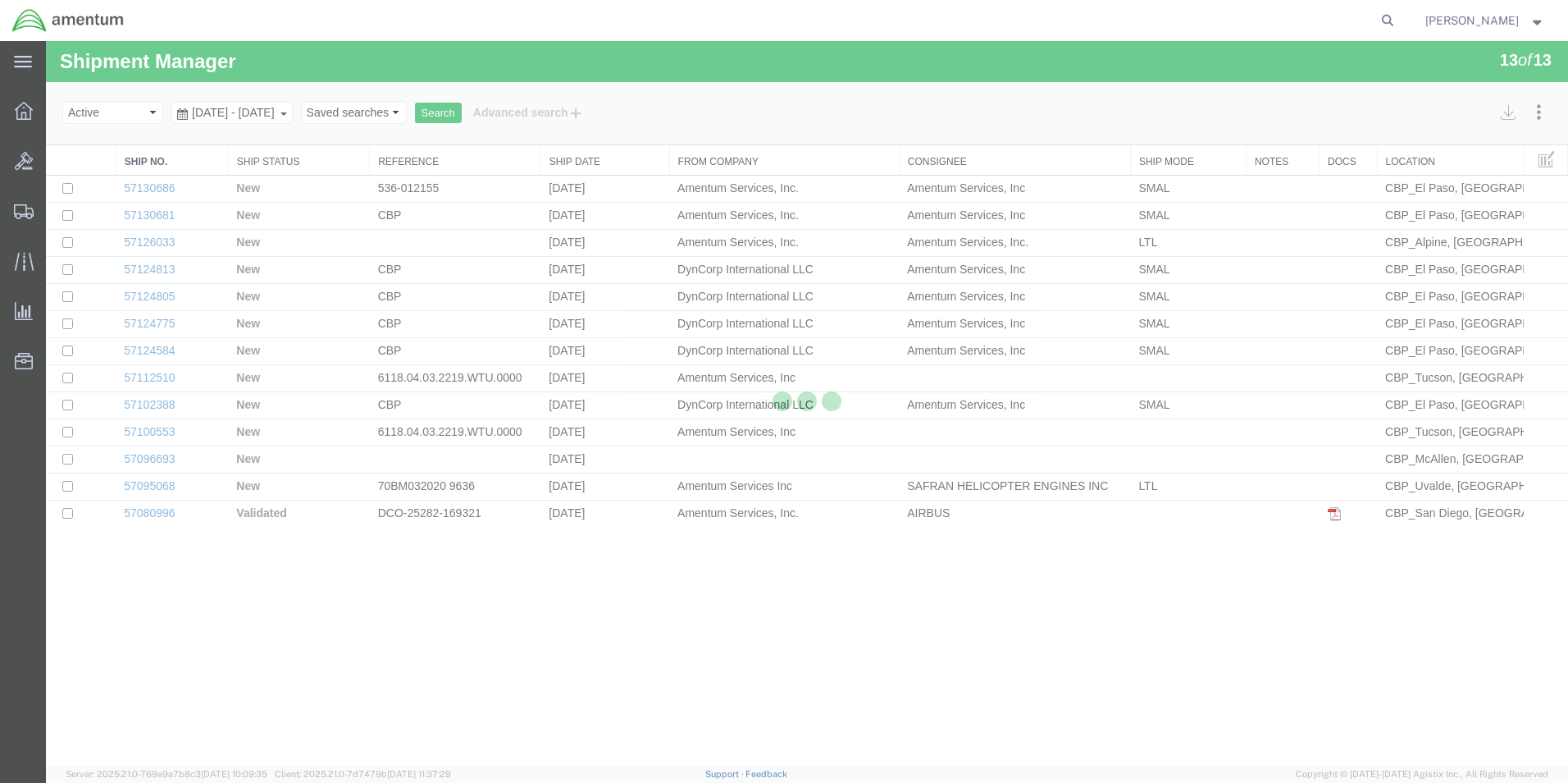
select select "49831"
select select "49940"
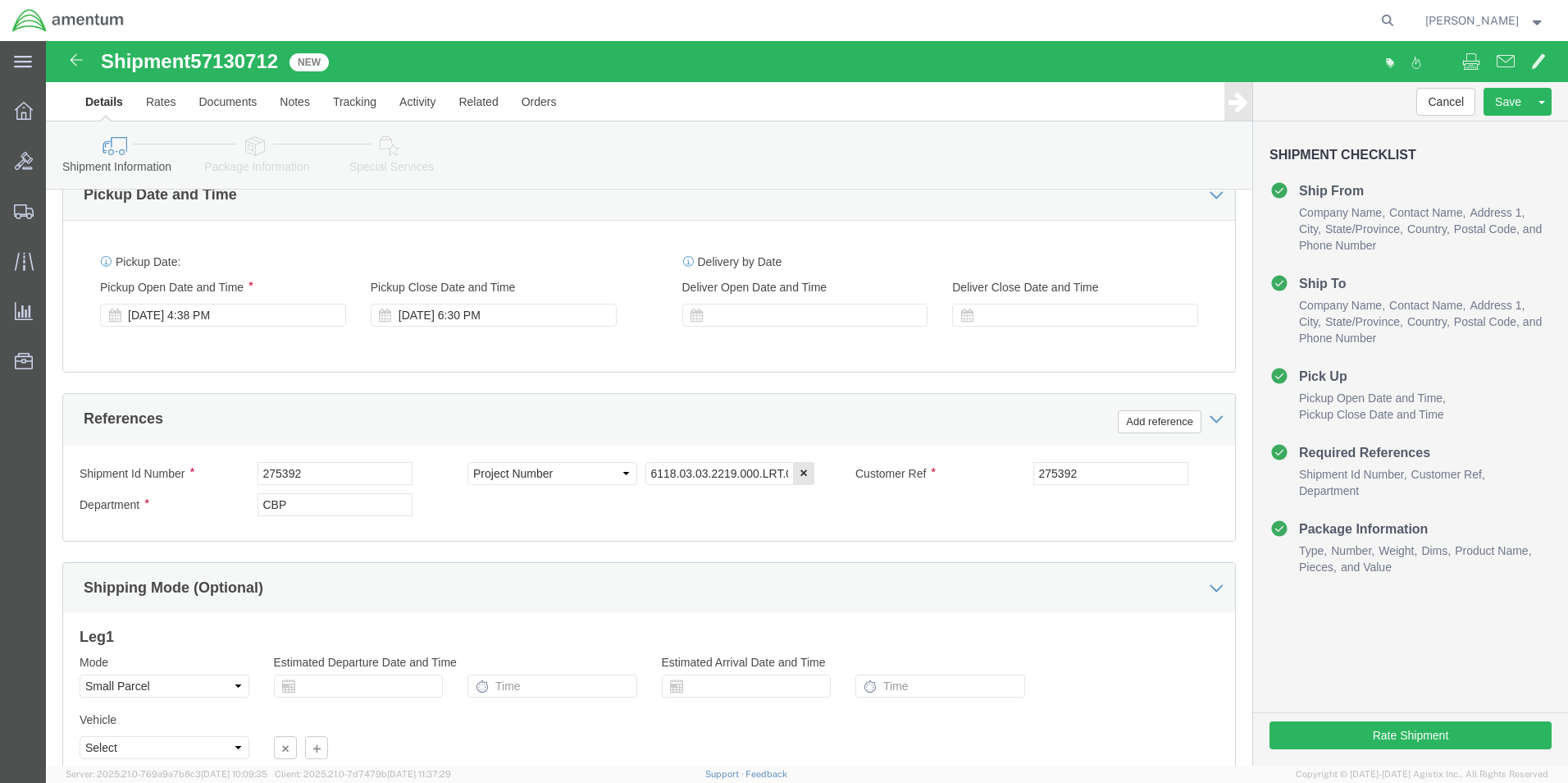
scroll to position [657, 0]
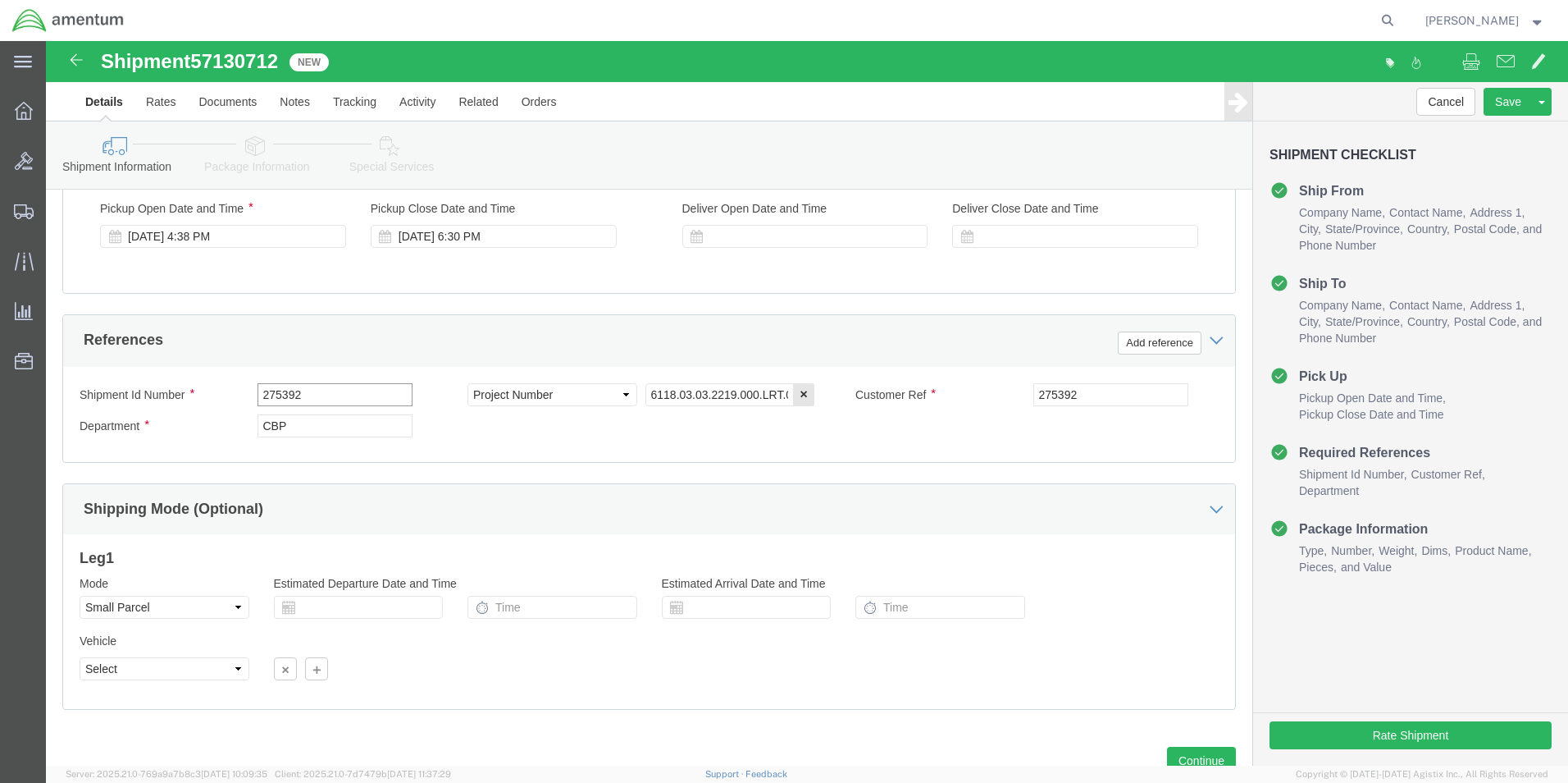
drag, startPoint x: 281, startPoint y: 359, endPoint x: 171, endPoint y: 360, distance: 110.0
click div "Shipment Id Number 275392"
type input "610-012239"
drag, startPoint x: 1057, startPoint y: 351, endPoint x: 936, endPoint y: 366, distance: 121.9
click div "Customer Ref 275392"
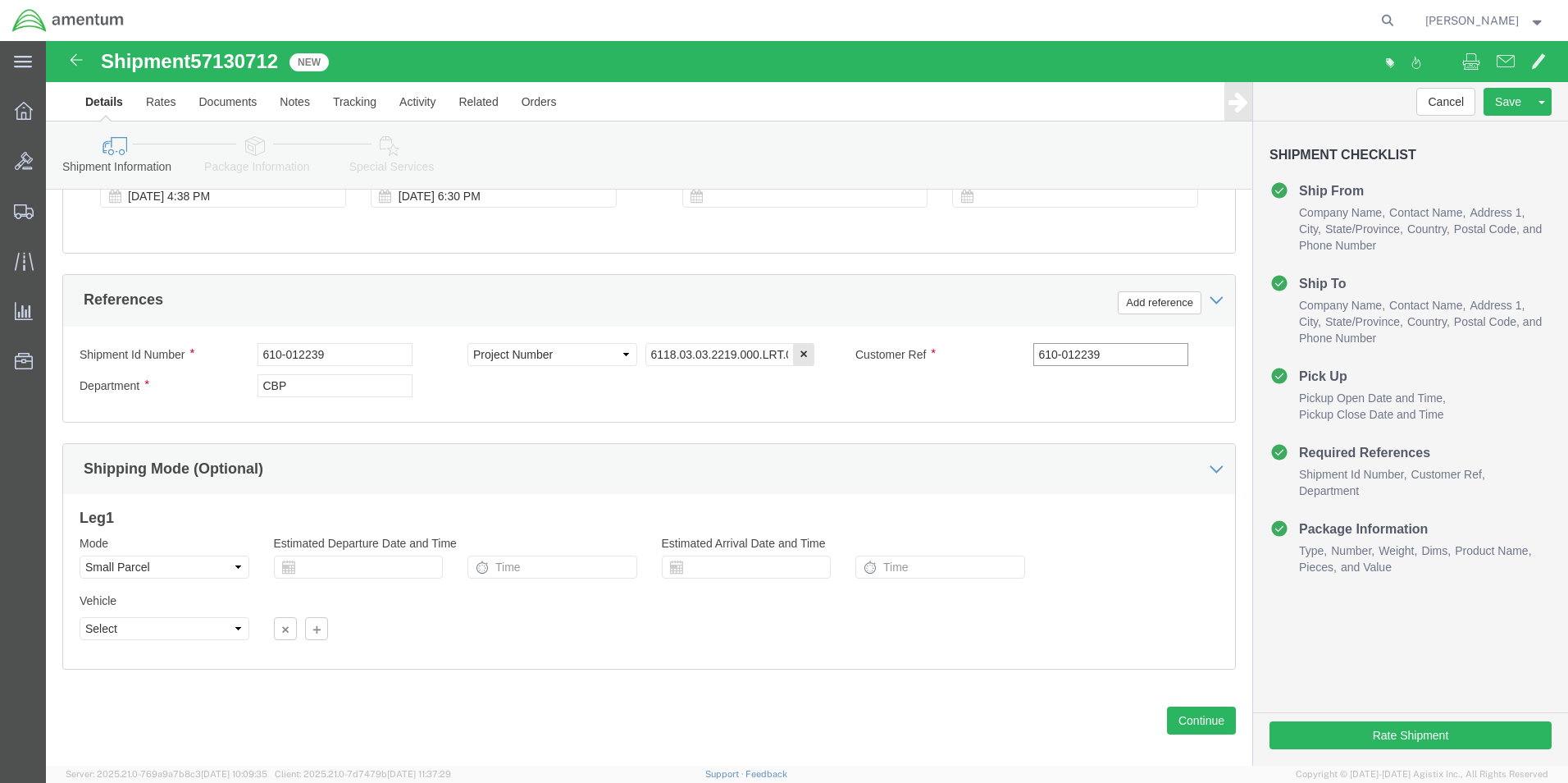
scroll to position [715, 0]
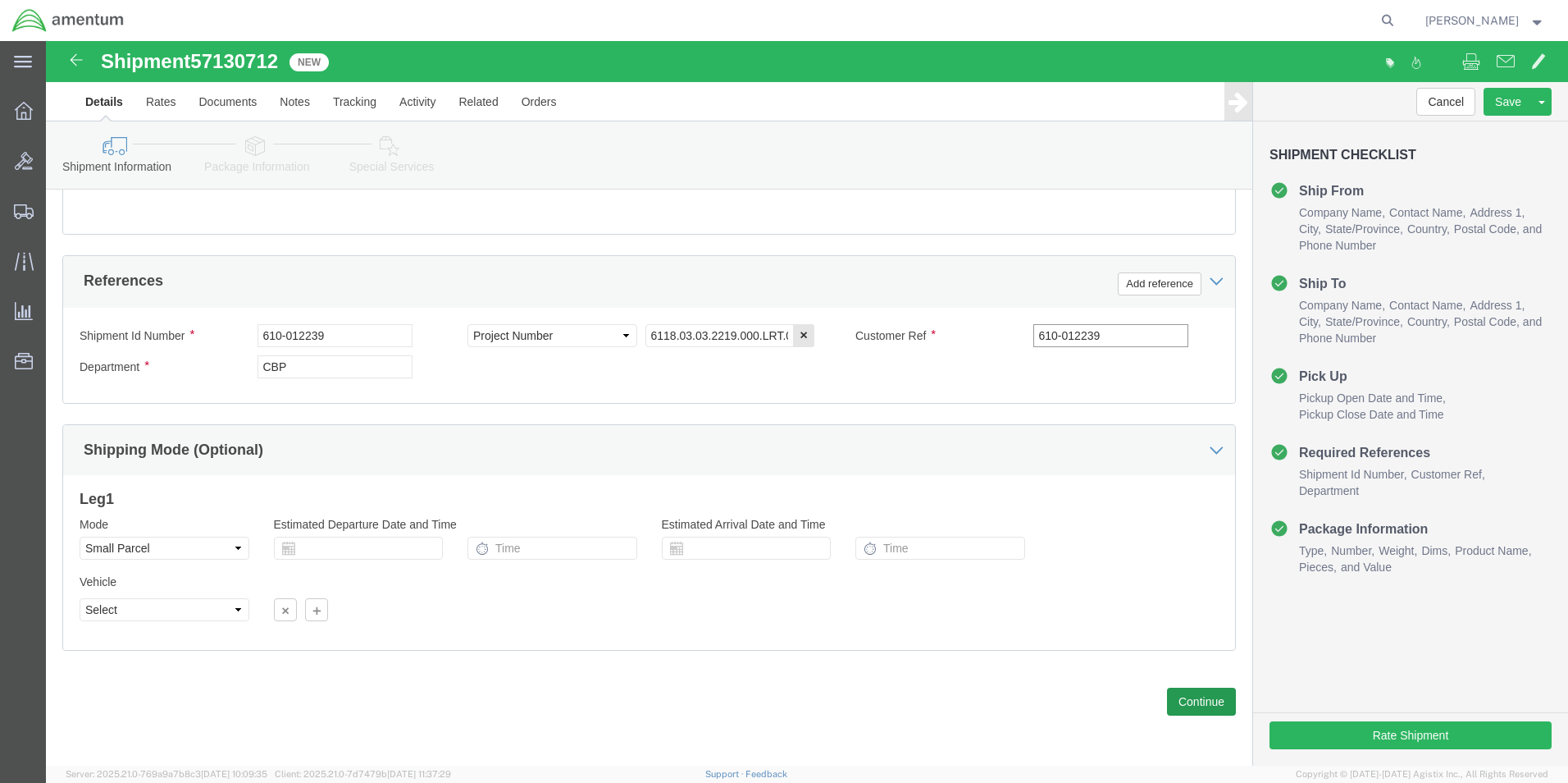
type input "610-012239"
click button "Continue"
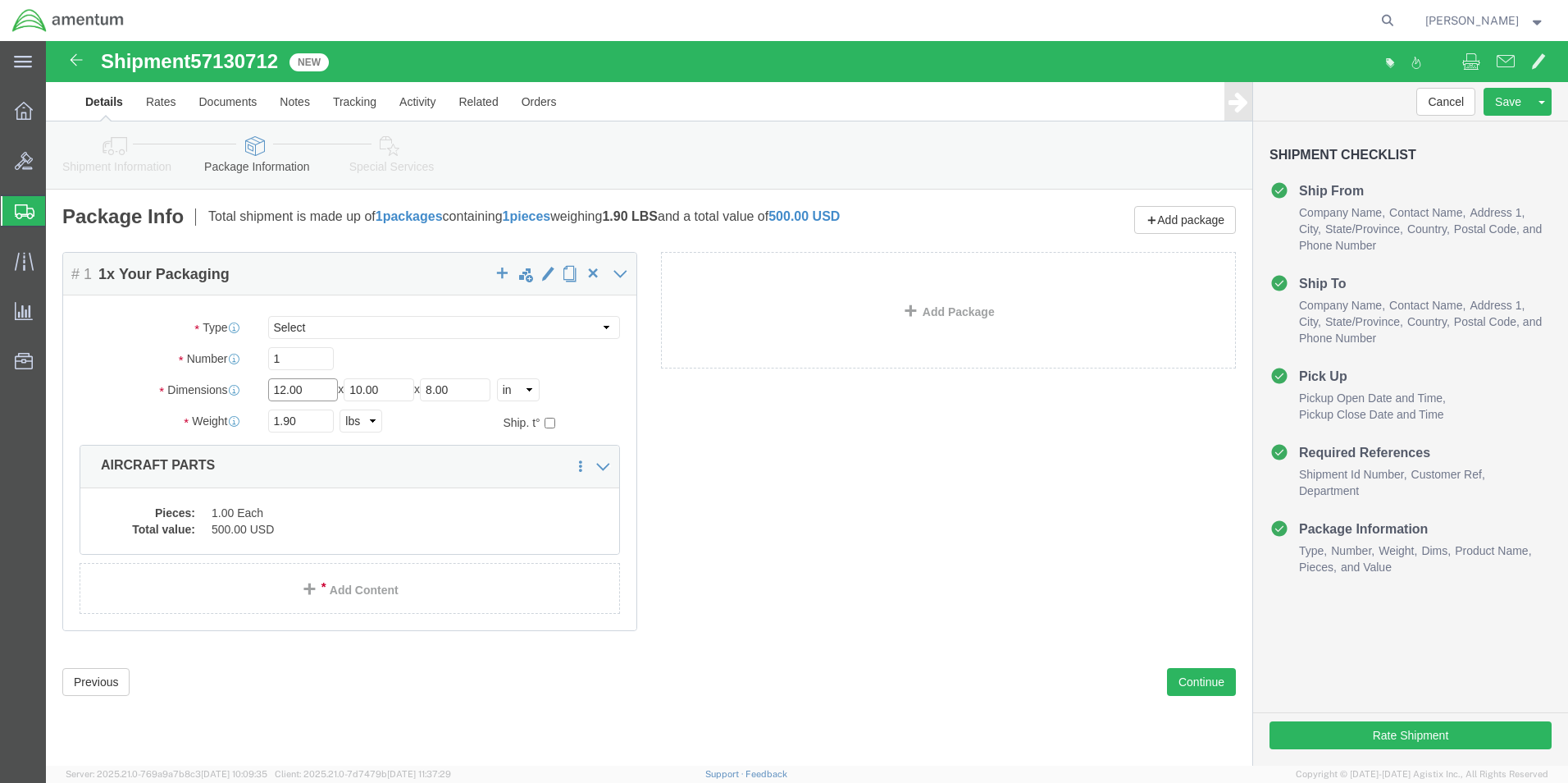
drag, startPoint x: 268, startPoint y: 349, endPoint x: 160, endPoint y: 347, distance: 108.0
click div "Dimensions Length 12.00 x Width 10.00 x Height 8.00 Select cm ft in"
type input "8"
type input "6"
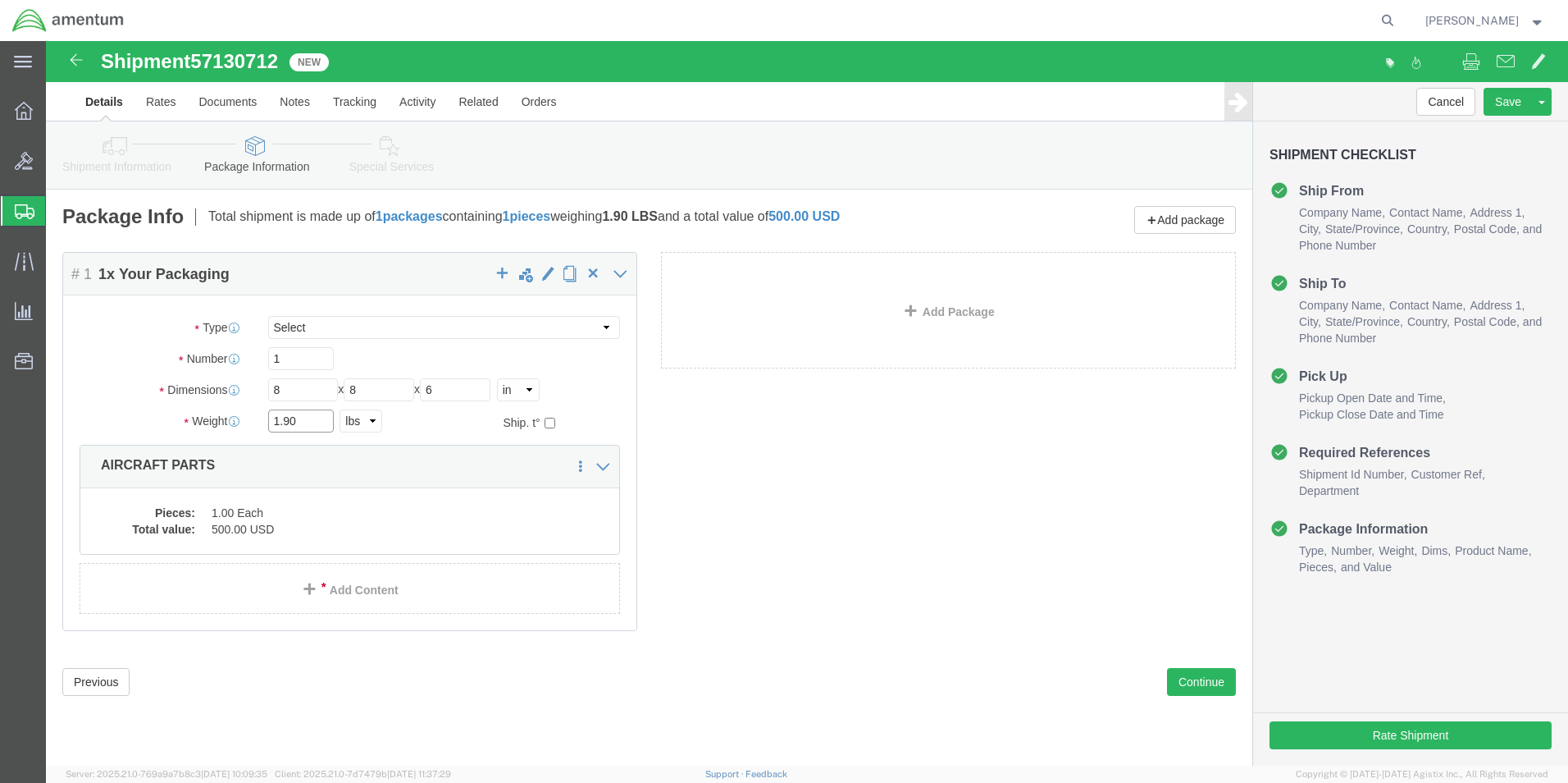
drag, startPoint x: 234, startPoint y: 379, endPoint x: 201, endPoint y: 376, distance: 33.1
click div "Weight 1.90 Select kgs lbs Ship. t°"
type input "0.80"
click div "Package Content # 1 1 x Your Packaging Package Type Select Bale(s) Basket(s) Bo…"
click dd "500.00 USD"
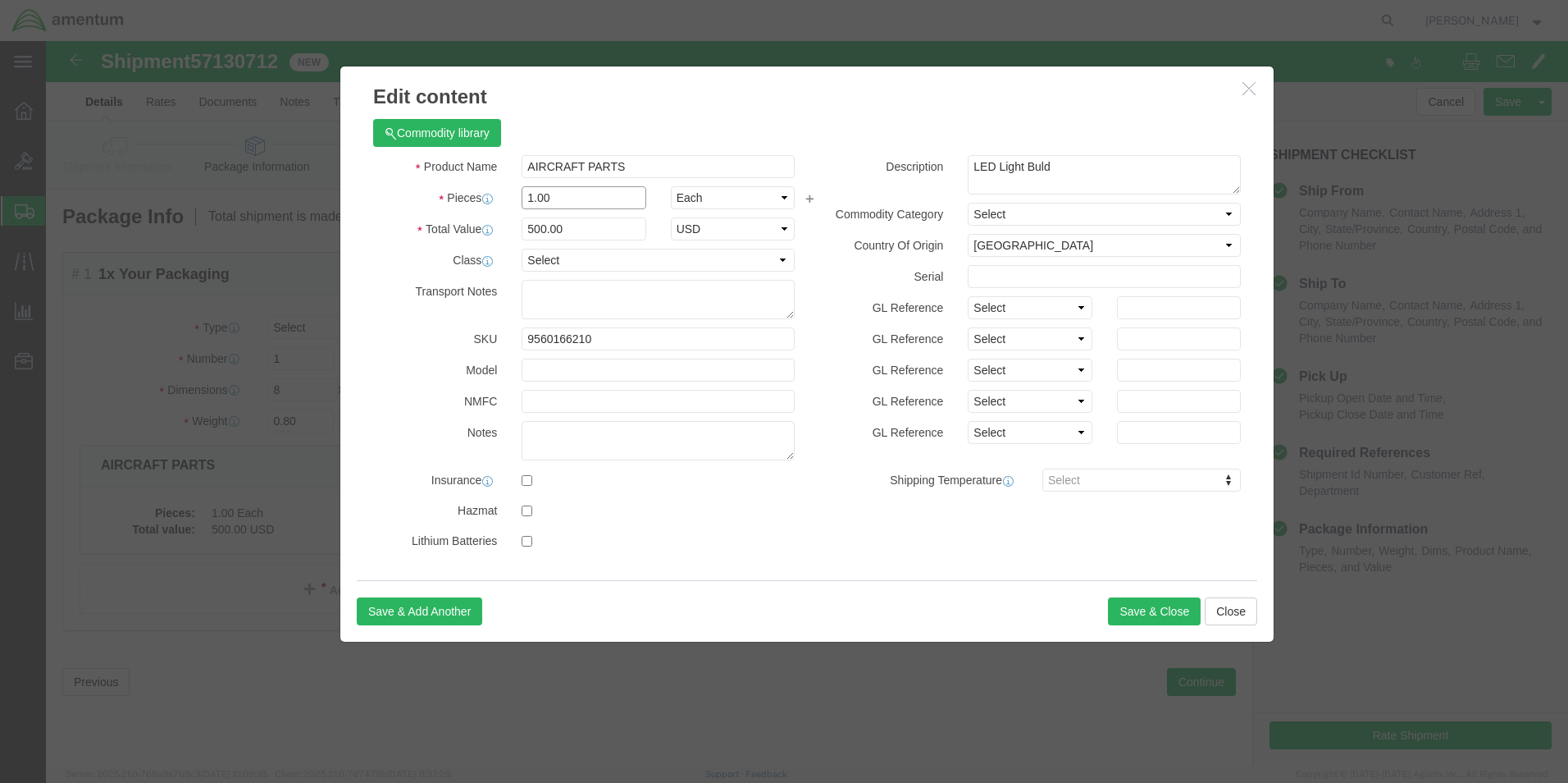
drag, startPoint x: 503, startPoint y: 161, endPoint x: 464, endPoint y: 158, distance: 39.1
click div "1.00"
type input "5"
type input "3"
click h3 "Edit content"
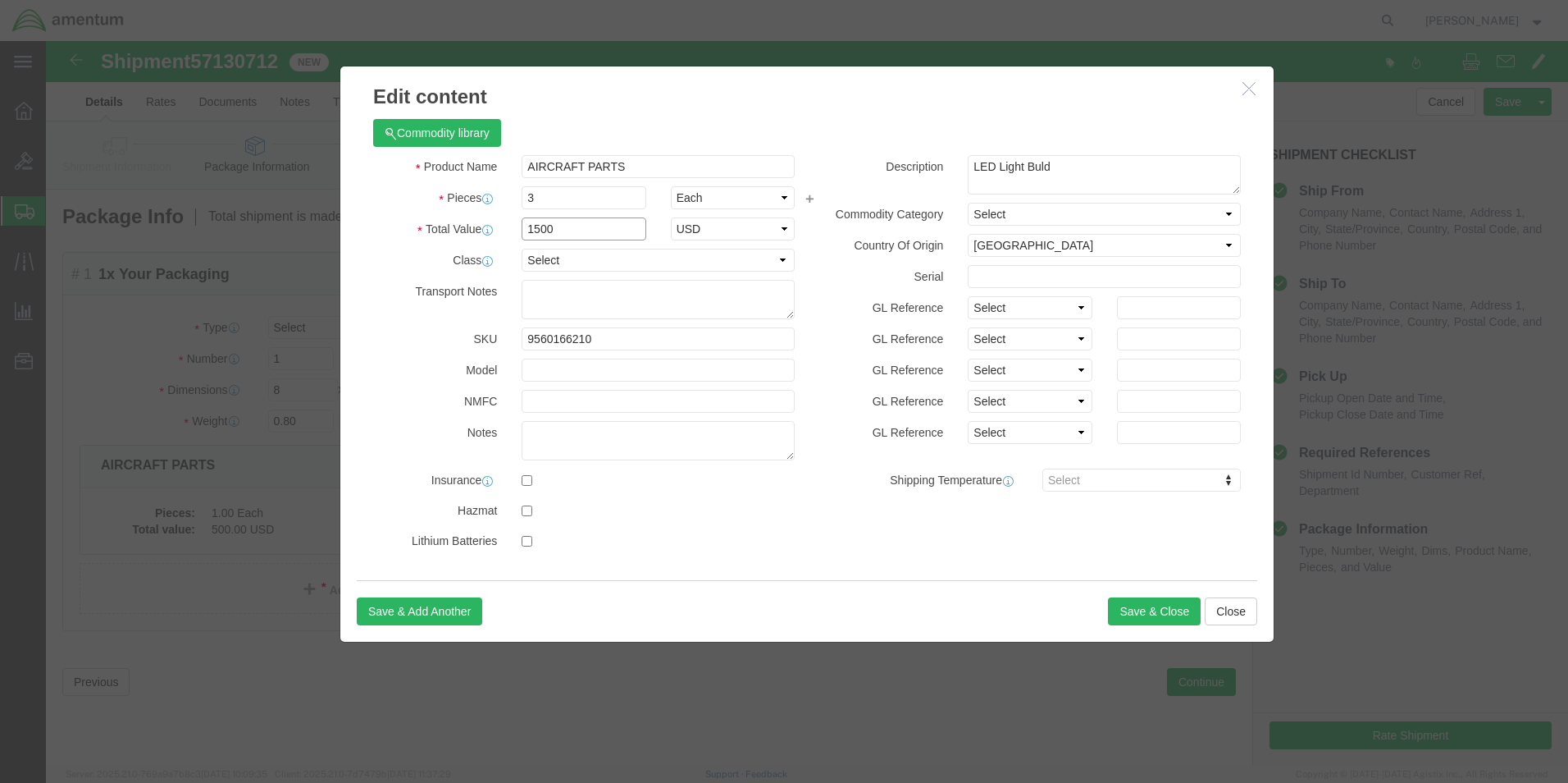
drag, startPoint x: 559, startPoint y: 183, endPoint x: 414, endPoint y: 192, distance: 145.3
click div "Total Value 1500 Select ADP AED AFN ALL AMD AOA ARS ATS AUD AWG AZN BAM BBD BDT…"
type input "750"
drag, startPoint x: 1013, startPoint y: 123, endPoint x: 871, endPoint y: 134, distance: 142.4
click div "Description LED Light Buld"
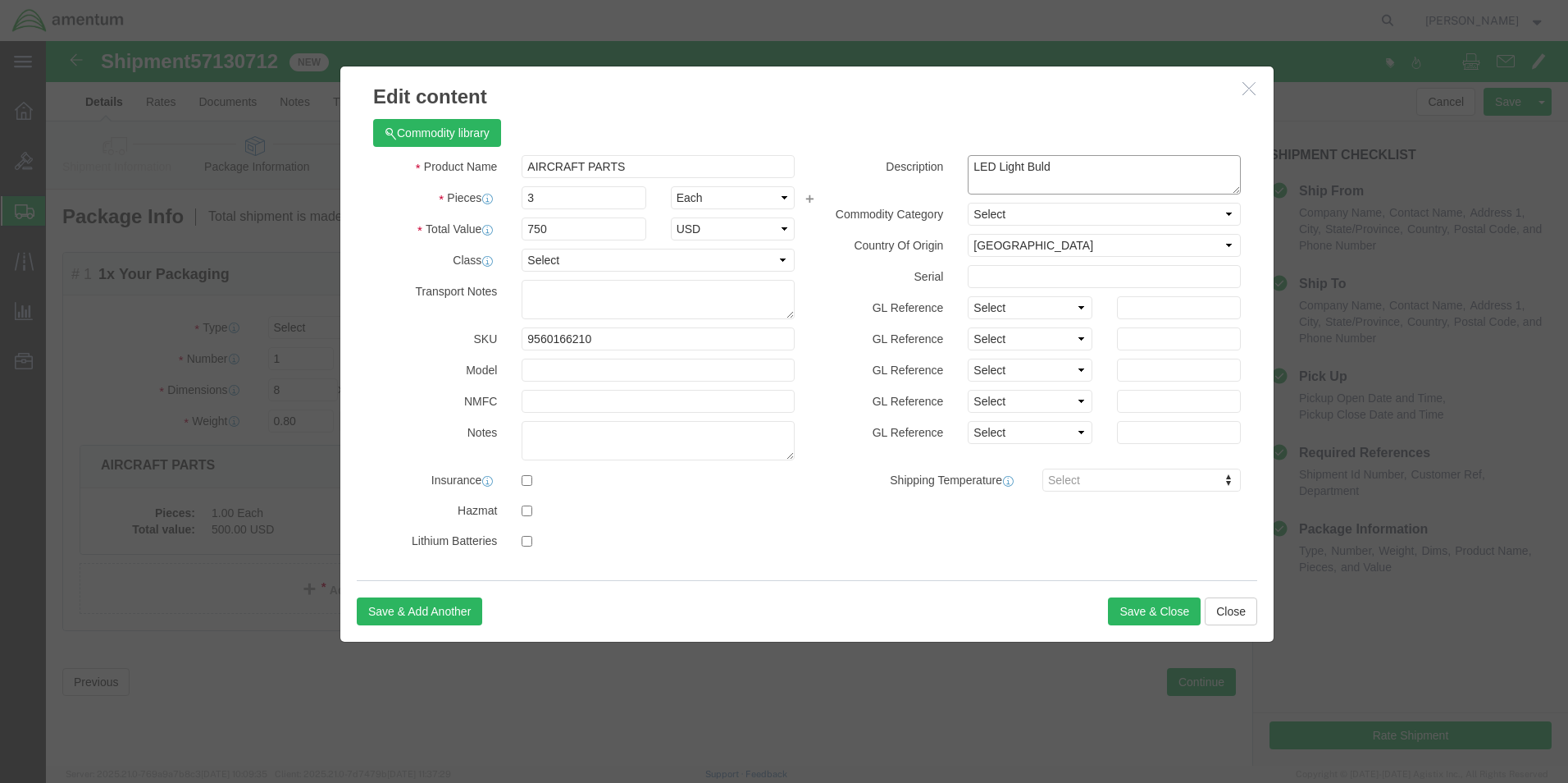
type textarea "J"
type textarea "Hour meter, Pins, Locking plate"
click button "Save & Close"
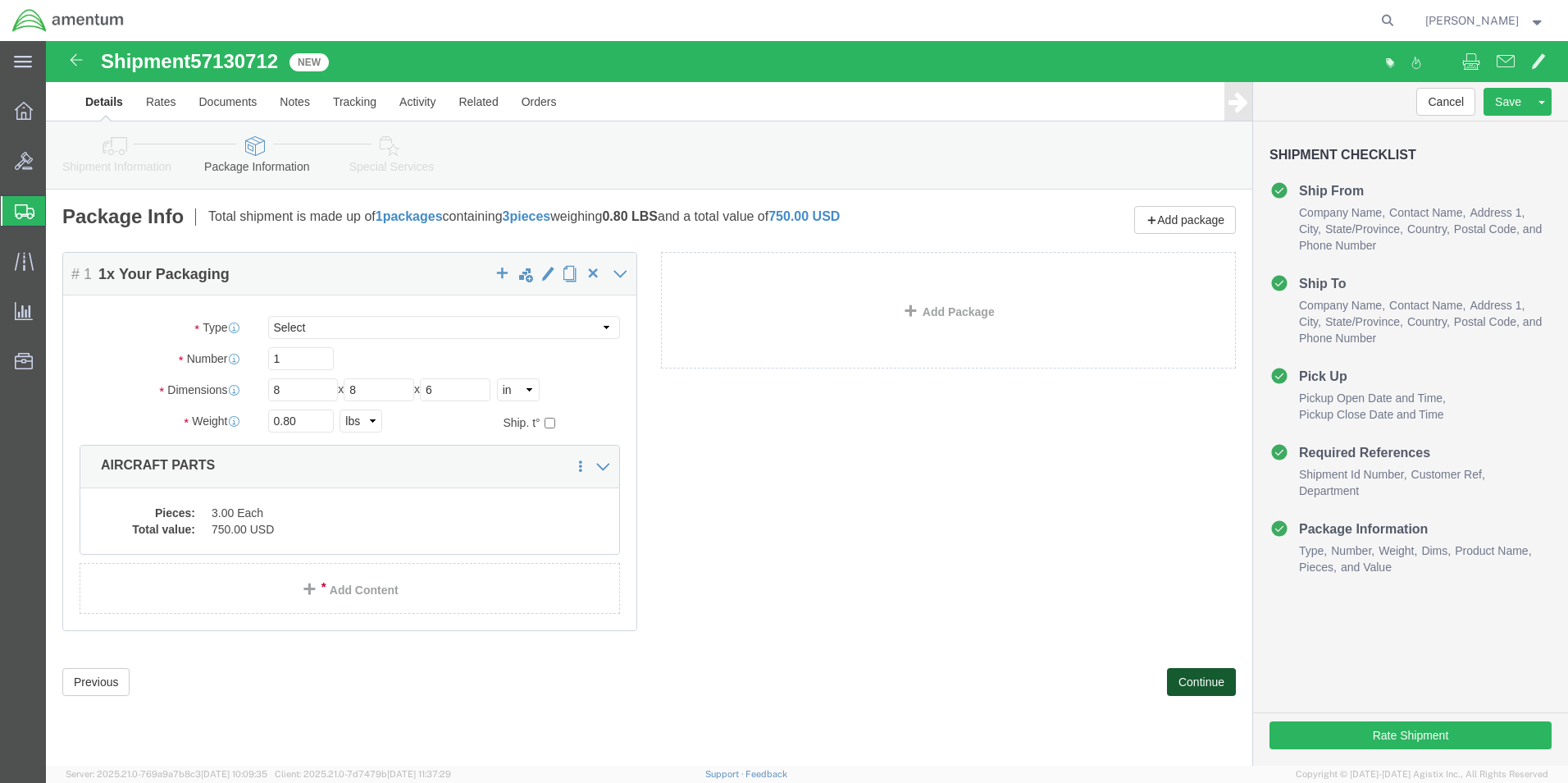
click button "Continue"
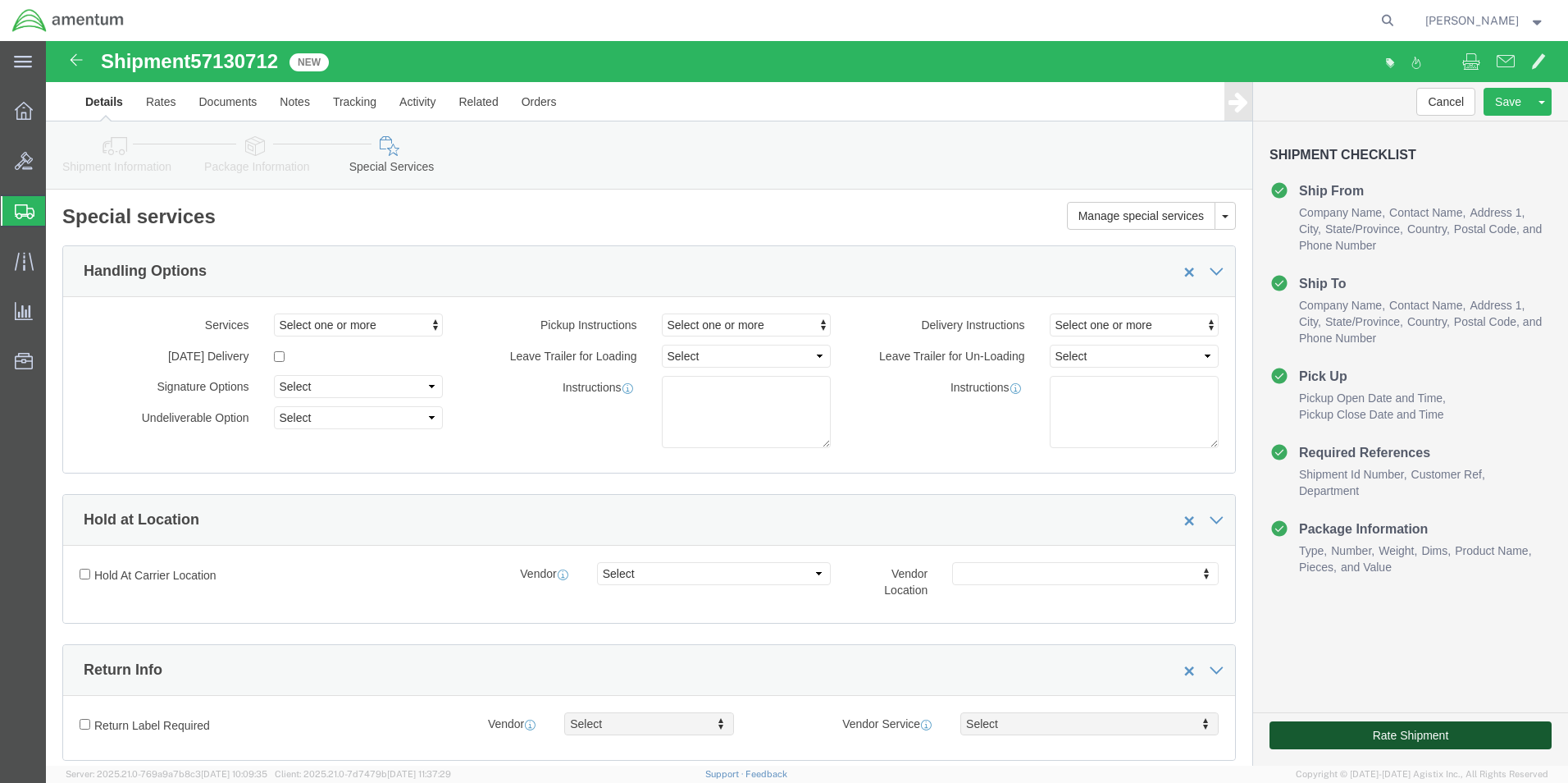
click button "Rate Shipment"
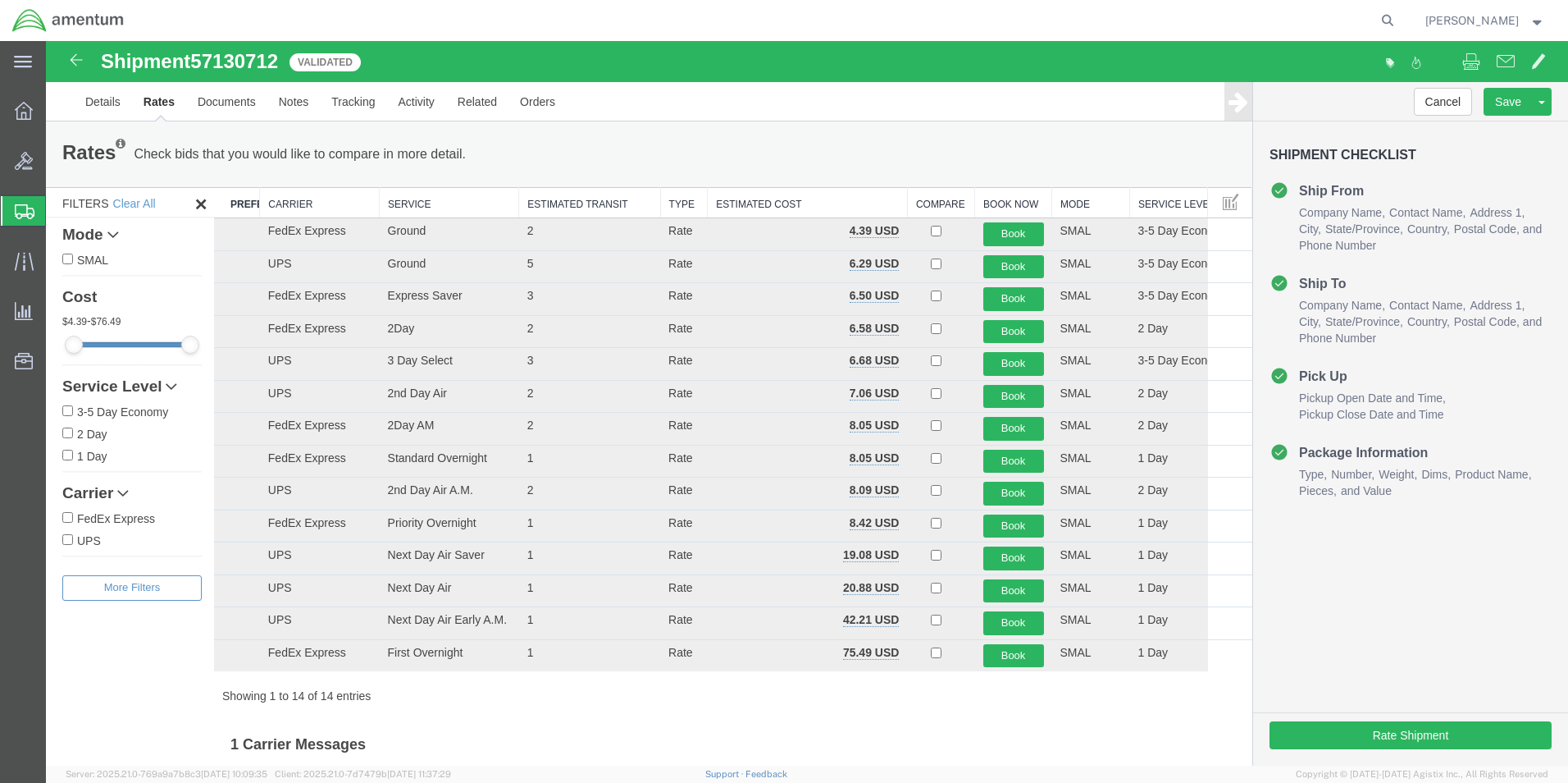
click at [295, 200] on th "Carrier" at bounding box center [319, 203] width 120 height 30
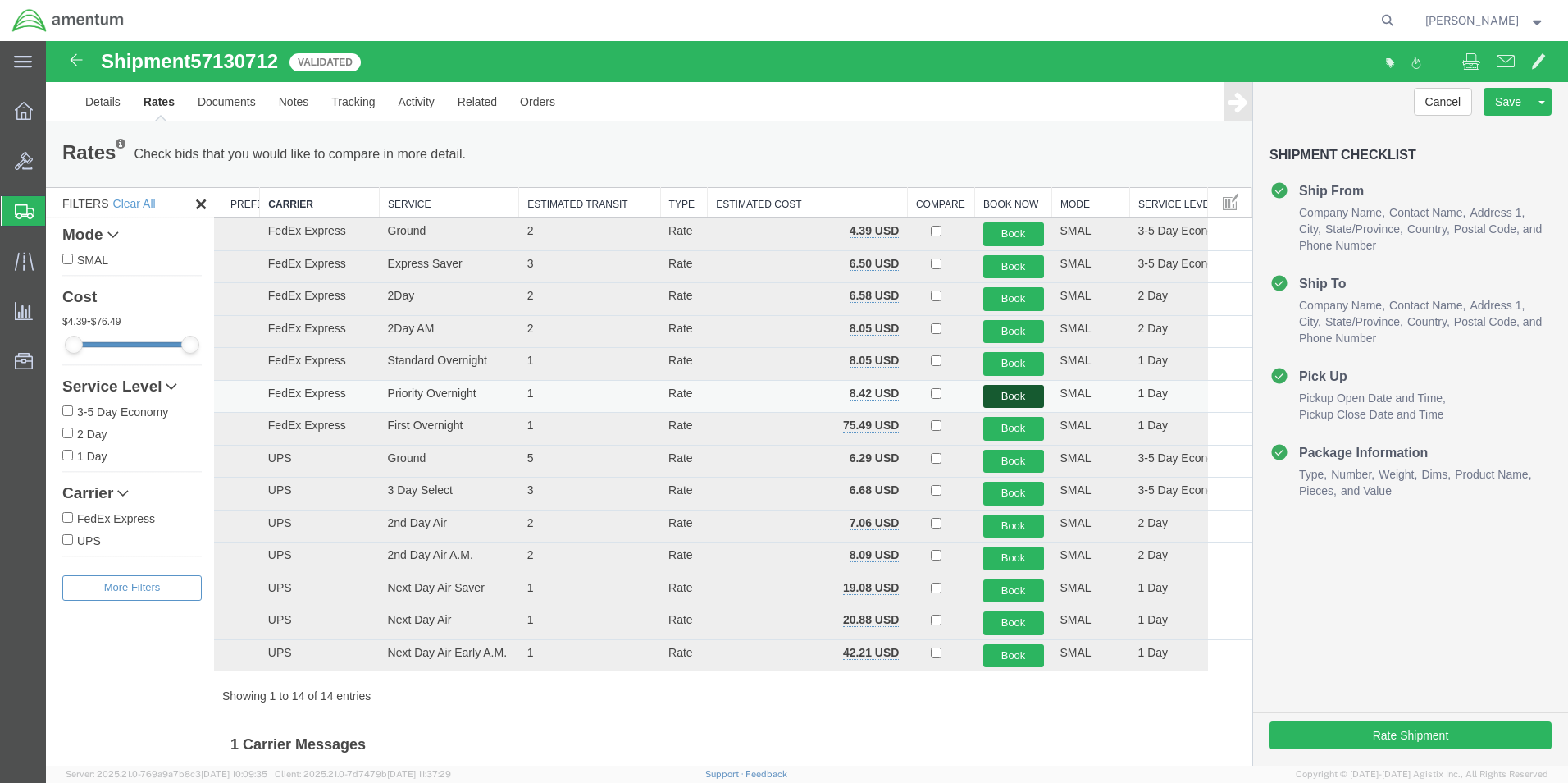
click at [1002, 402] on button "Book" at bounding box center [1014, 397] width 61 height 23
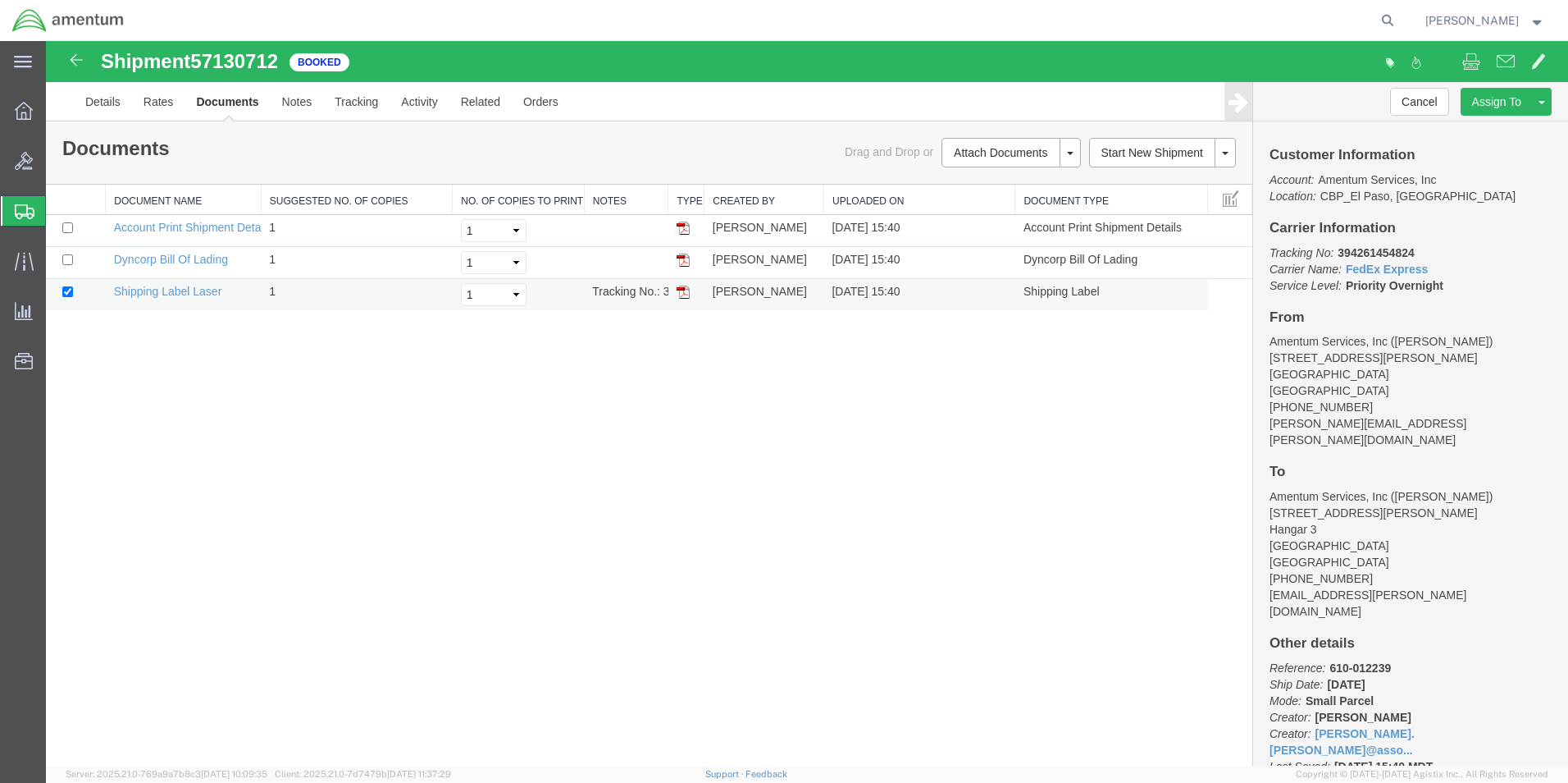
click at [682, 292] on img at bounding box center [683, 292] width 13 height 13
